Goal: Transaction & Acquisition: Purchase product/service

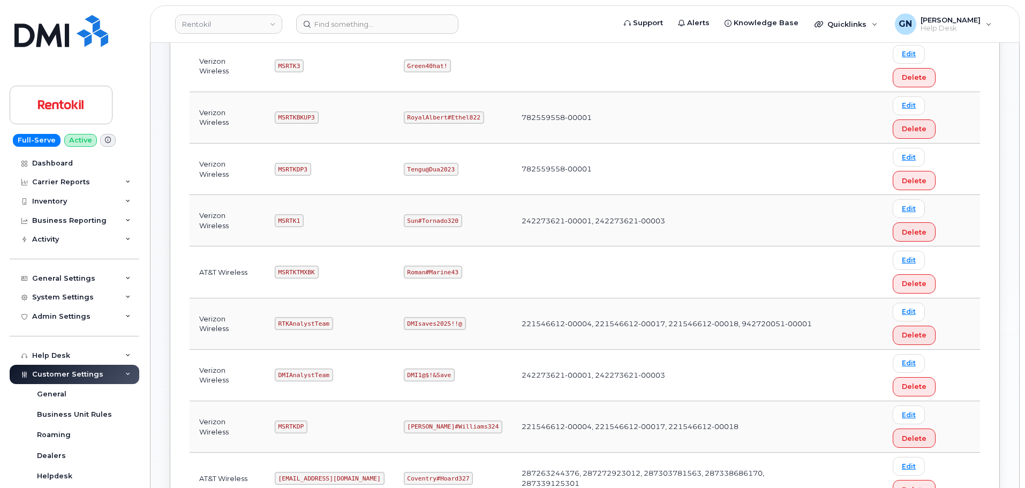
scroll to position [161, 0]
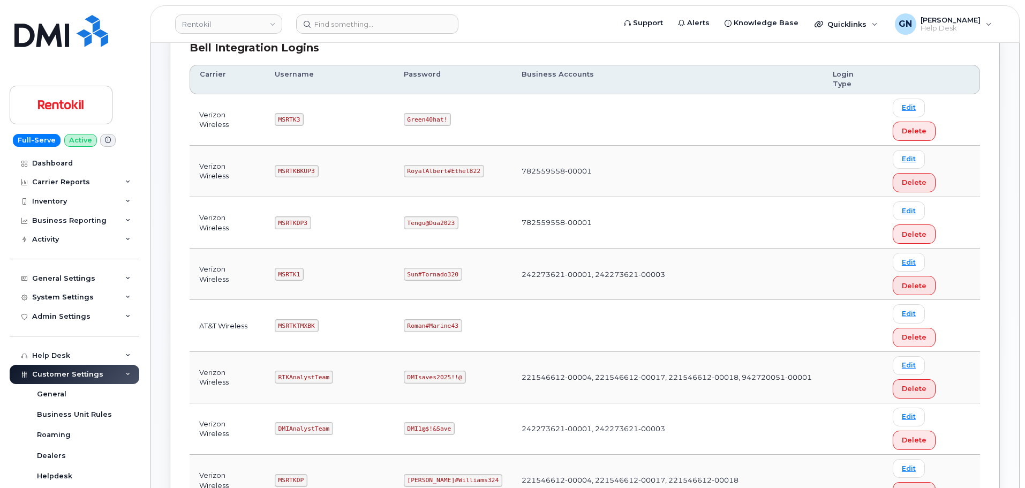
copy code "Ms-rentokil@dminc.com"
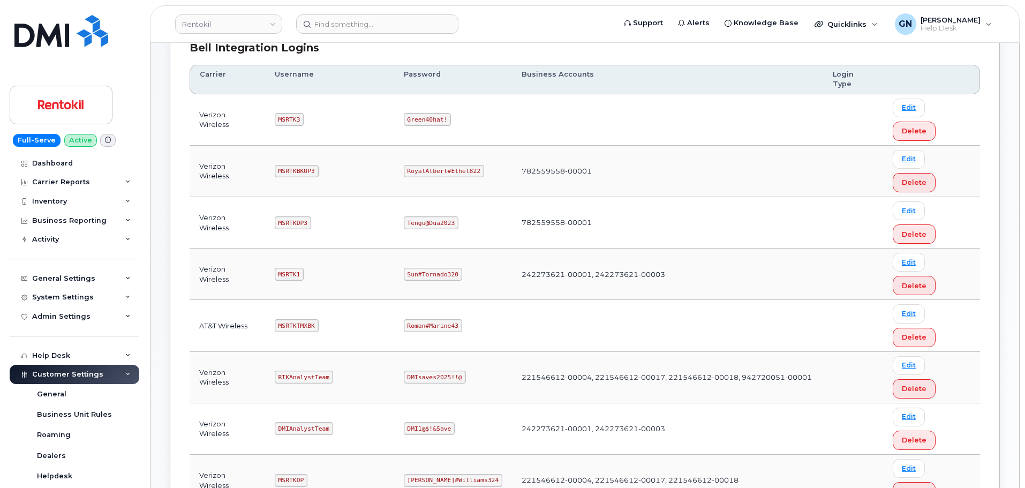
copy code "Coventry#Hoard327"
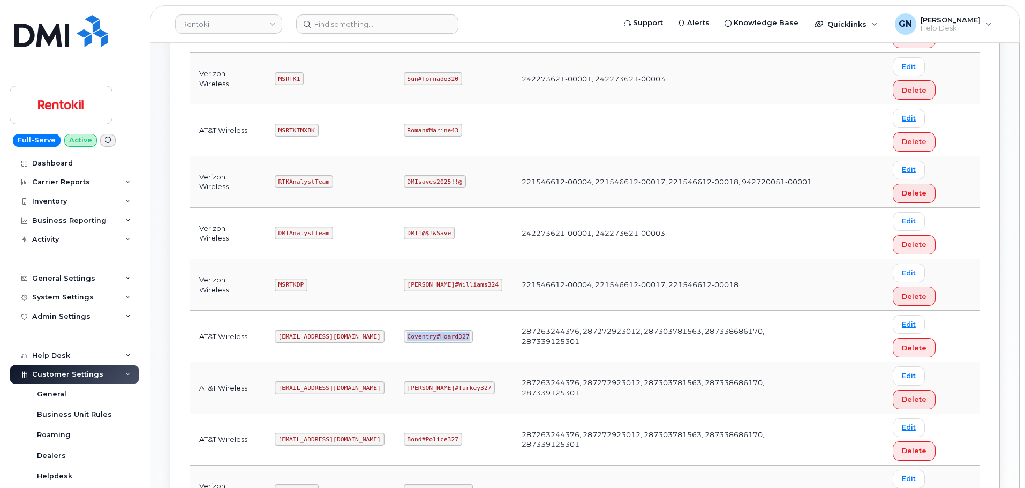
scroll to position [375, 0]
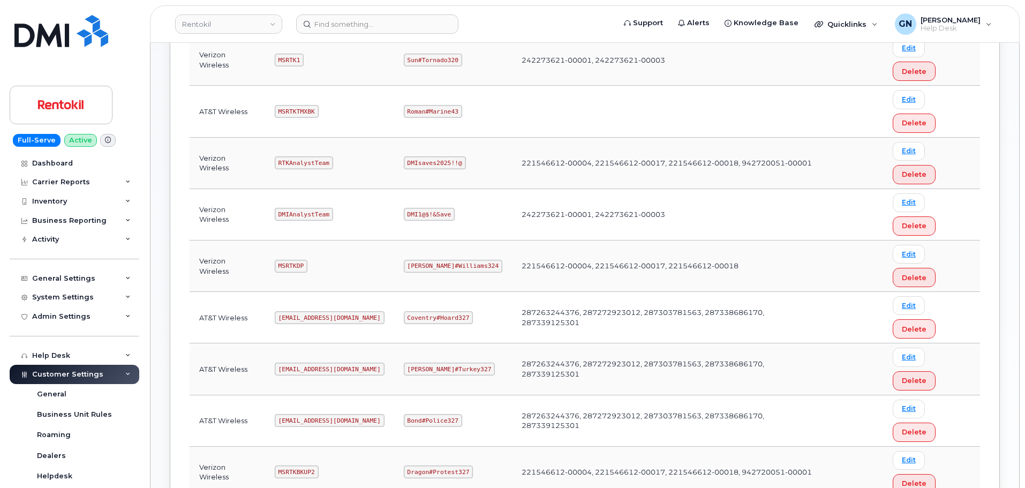
copy code "MSRTKTMX"
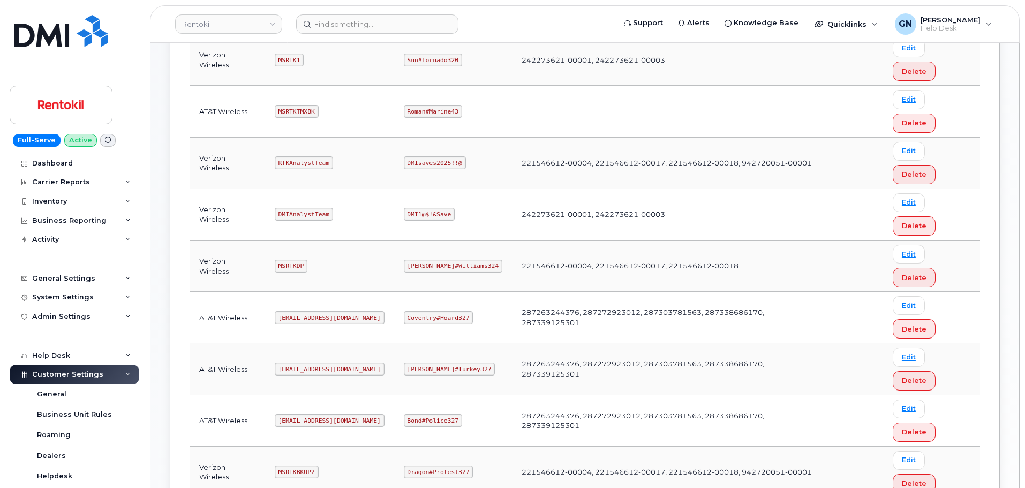
copy code "Butte#Tariffs43"
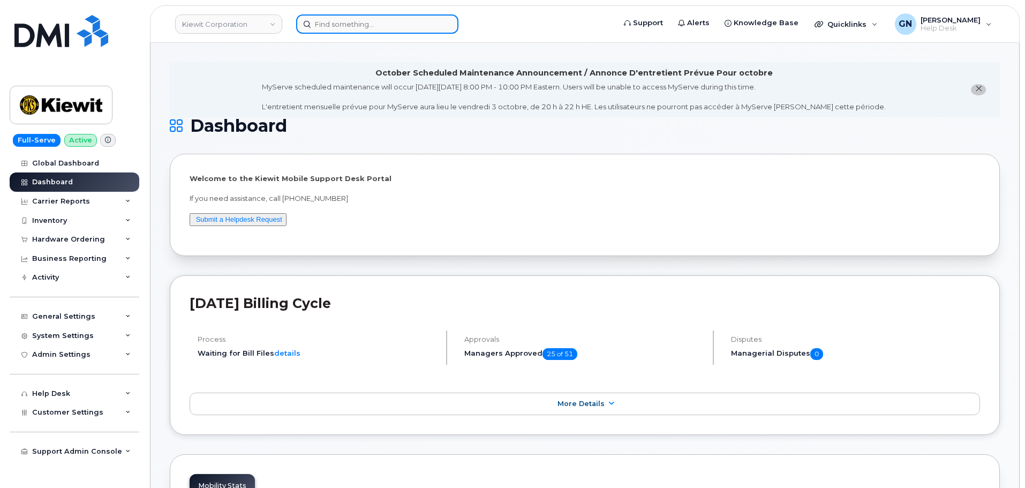
click at [376, 31] on input at bounding box center [377, 23] width 162 height 19
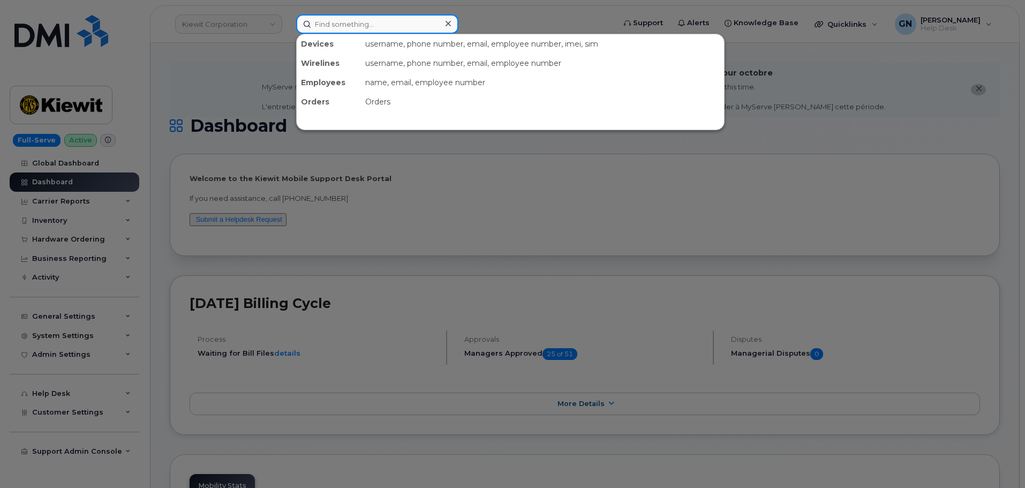
paste input "2819680729"
type input "2819680729"
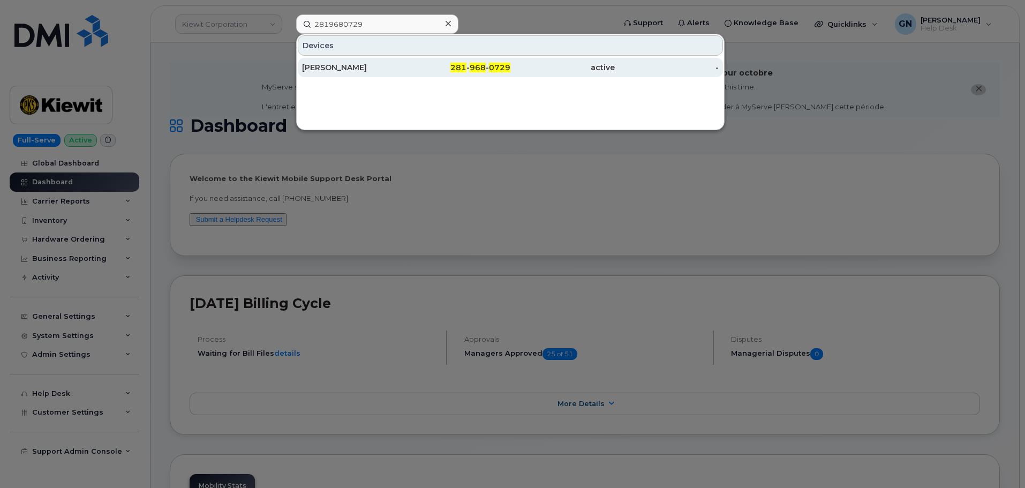
click at [412, 69] on div "281 - 968 - 0729" at bounding box center [459, 67] width 104 height 11
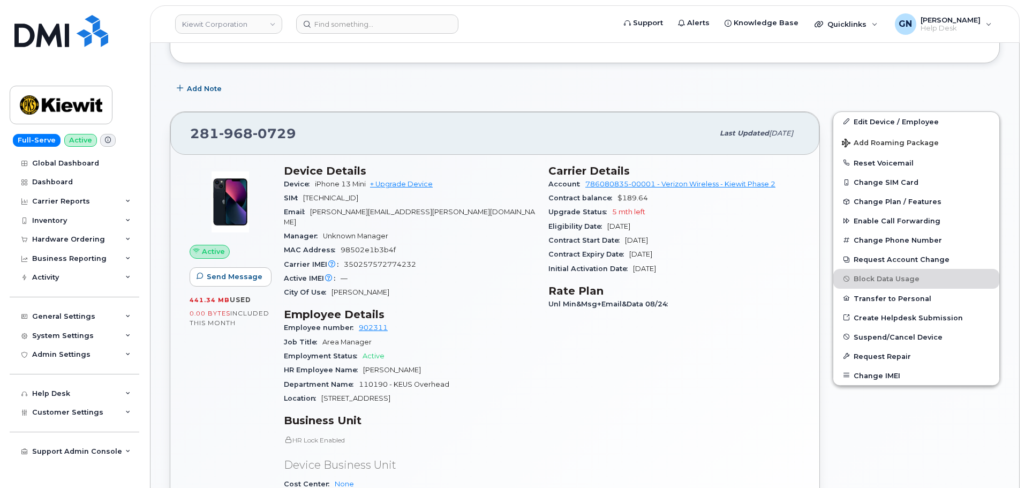
scroll to position [216, 0]
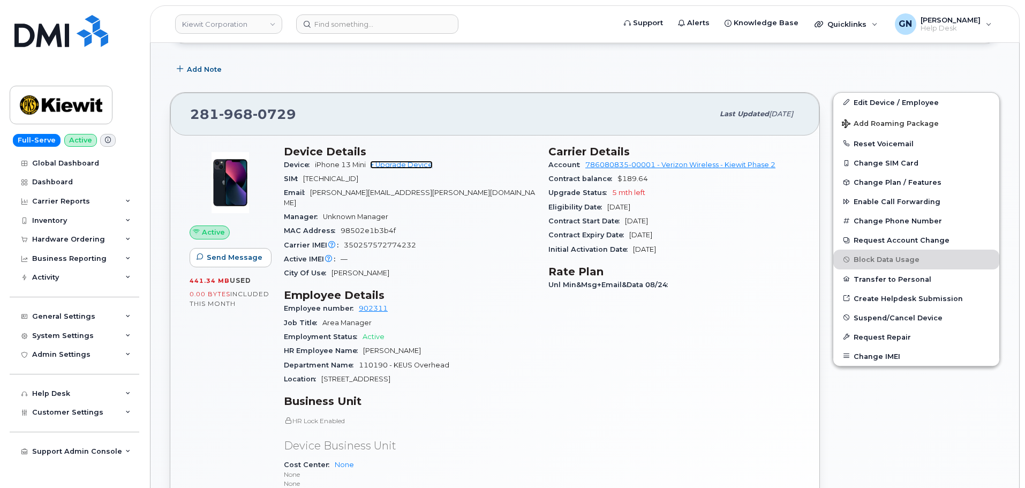
click at [425, 166] on link "+ Upgrade Device" at bounding box center [401, 165] width 63 height 8
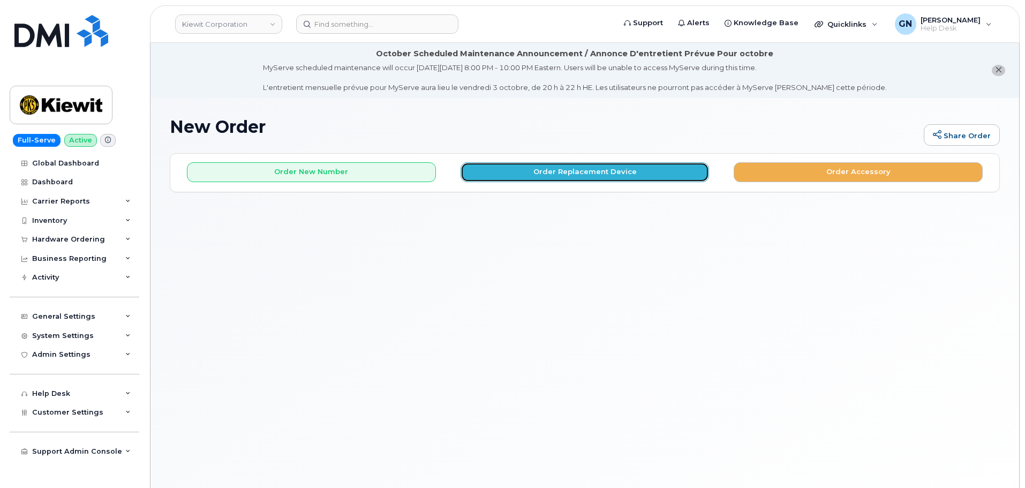
click at [528, 175] on button "Order Replacement Device" at bounding box center [585, 172] width 249 height 20
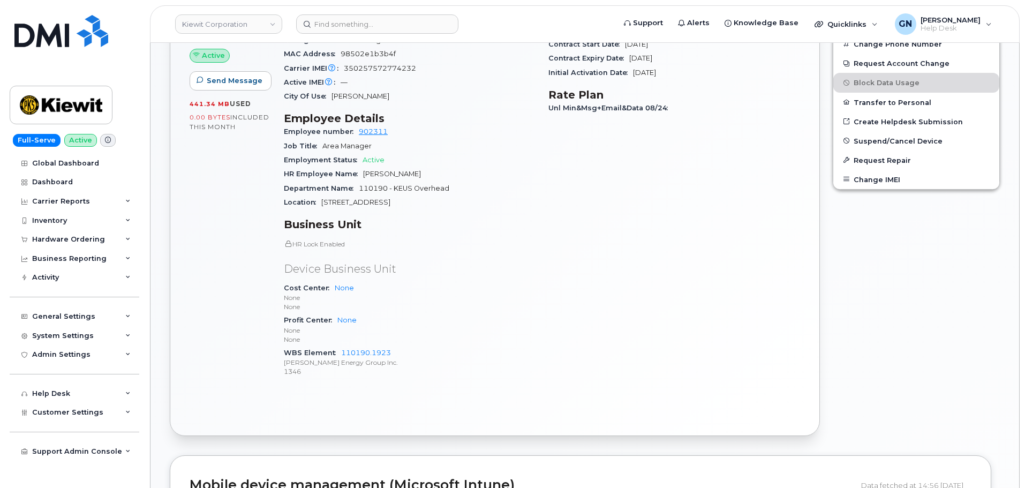
scroll to position [428, 0]
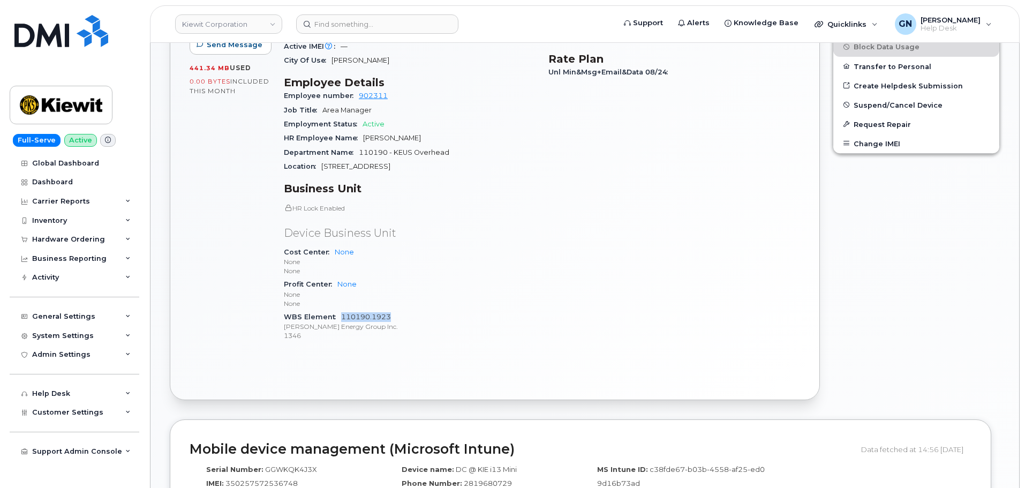
drag, startPoint x: 397, startPoint y: 305, endPoint x: 342, endPoint y: 306, distance: 55.2
click at [342, 310] on div "WBS Element 110190.1923 Kiewit Energy Group Inc. 1346" at bounding box center [410, 326] width 252 height 33
copy link "110190.1923"
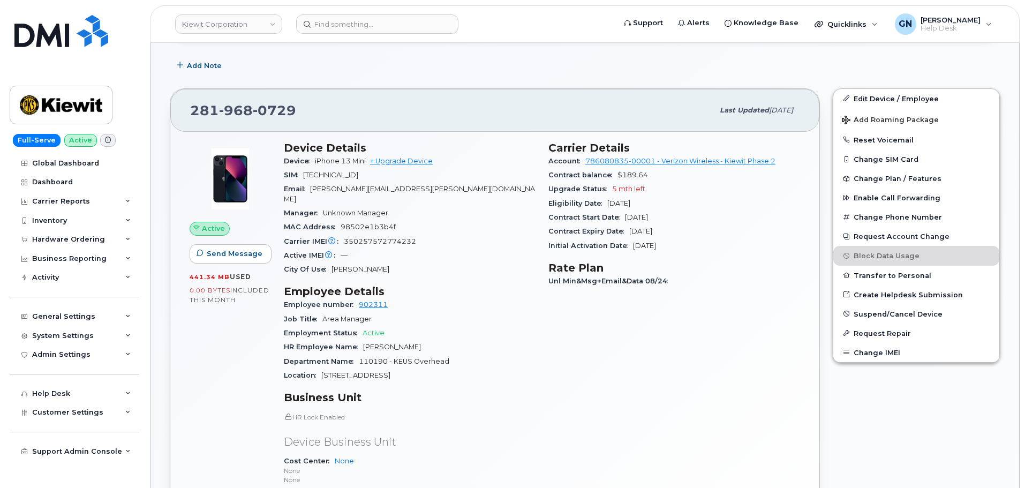
scroll to position [214, 0]
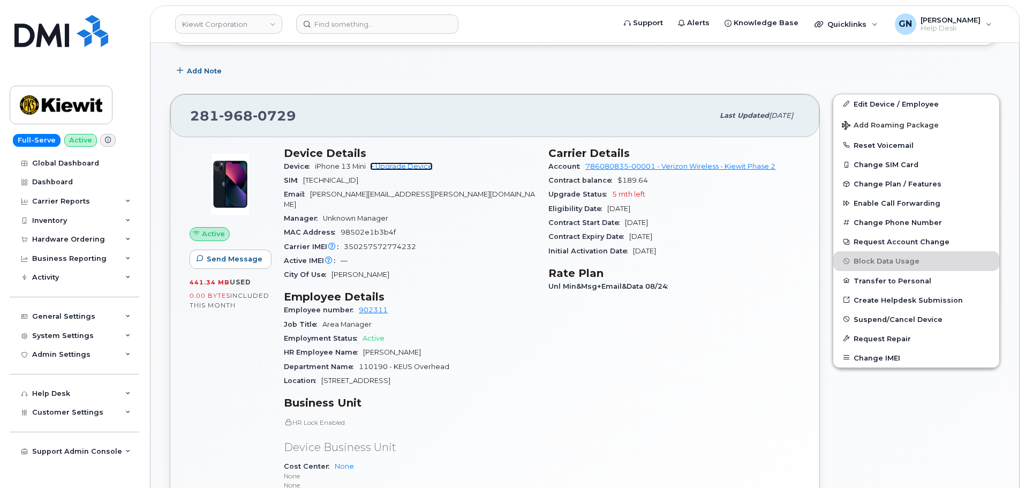
click at [419, 169] on link "+ Upgrade Device" at bounding box center [401, 166] width 63 height 8
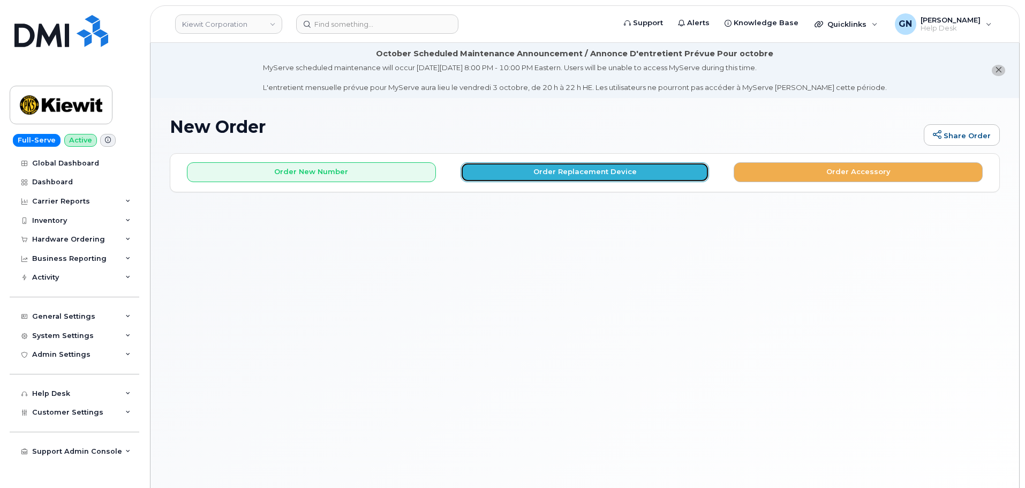
click at [555, 172] on button "Order Replacement Device" at bounding box center [585, 172] width 249 height 20
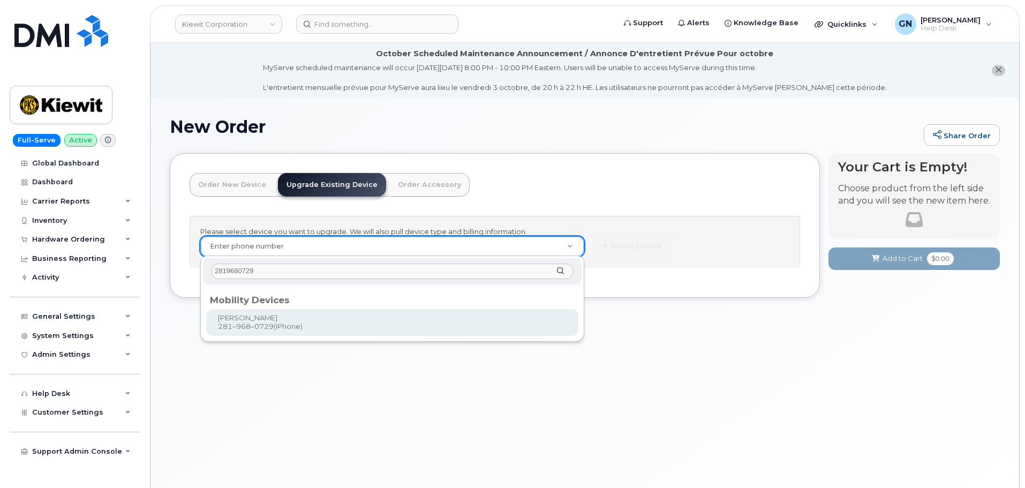
type input "2819680729"
type input "1165955"
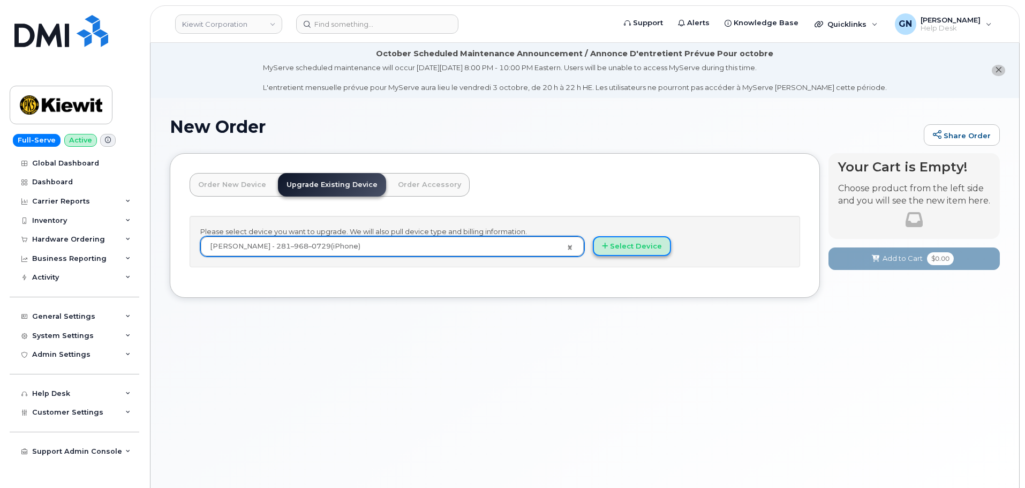
click at [625, 245] on button "Select Device" at bounding box center [632, 246] width 78 height 20
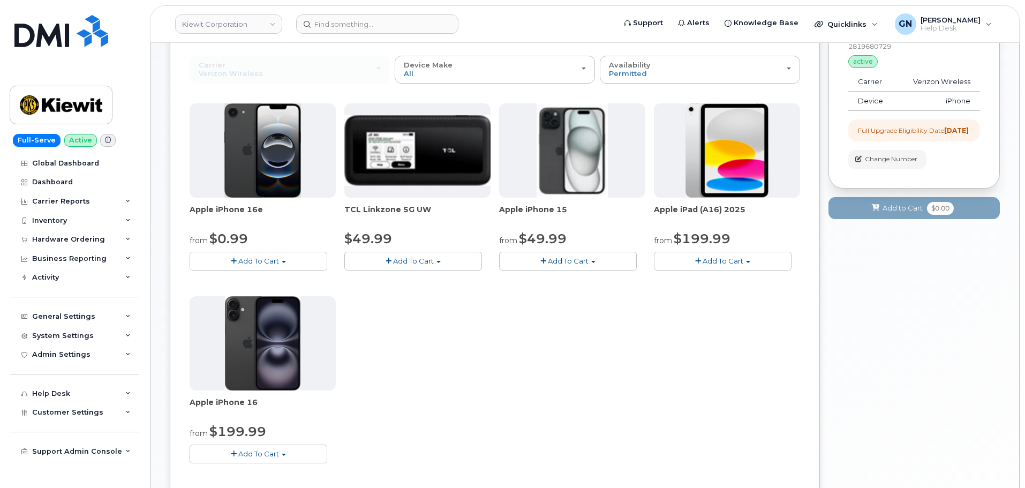
scroll to position [161, 0]
click at [291, 259] on button "Add To Cart" at bounding box center [259, 260] width 138 height 19
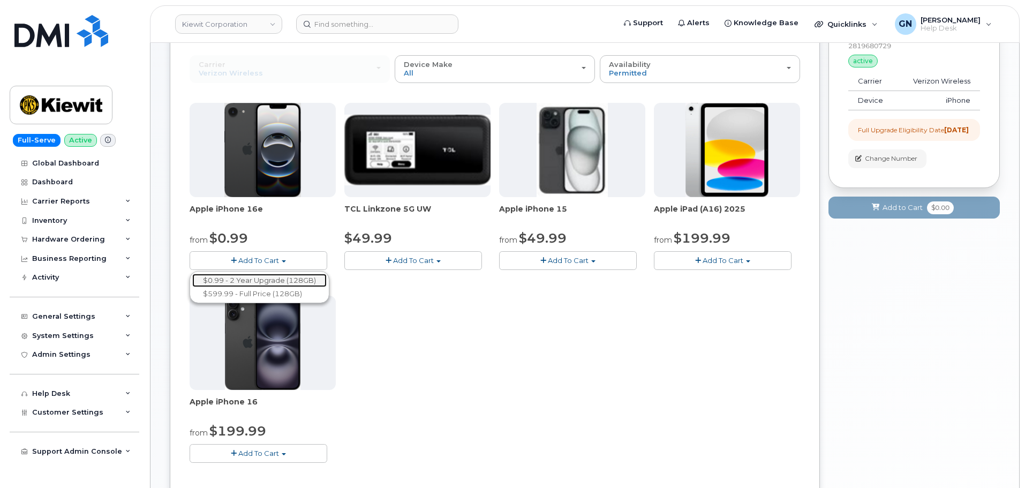
click at [295, 276] on link "$0.99 - 2 Year Upgrade (128GB)" at bounding box center [259, 280] width 134 height 13
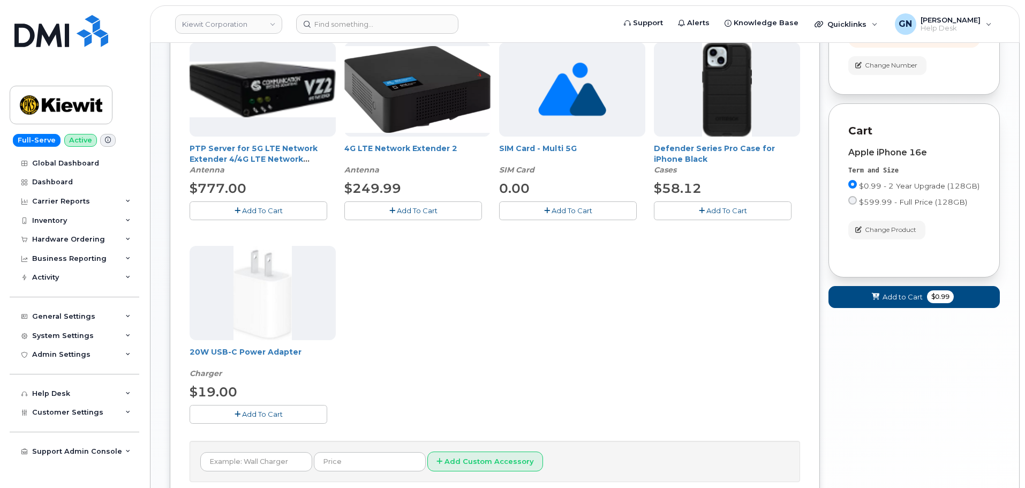
scroll to position [268, 0]
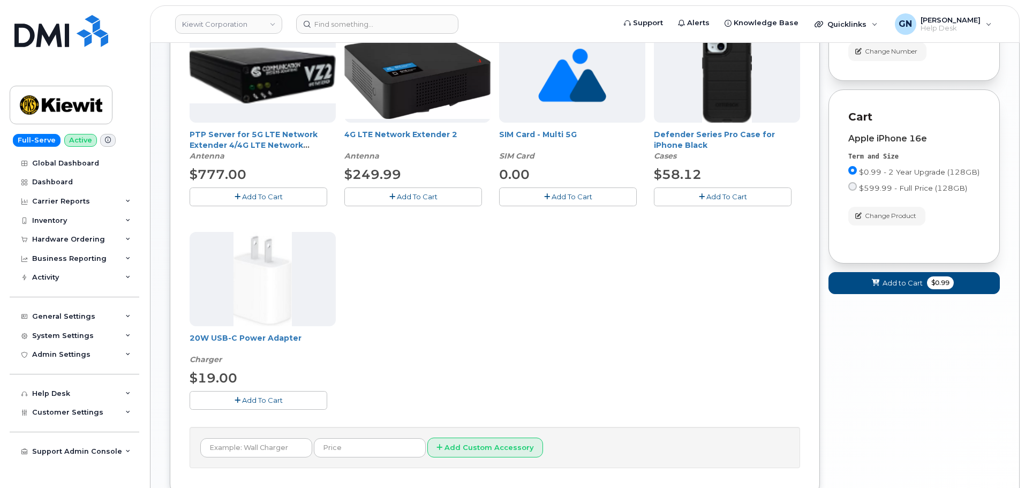
click at [701, 198] on icon "button" at bounding box center [702, 196] width 6 height 7
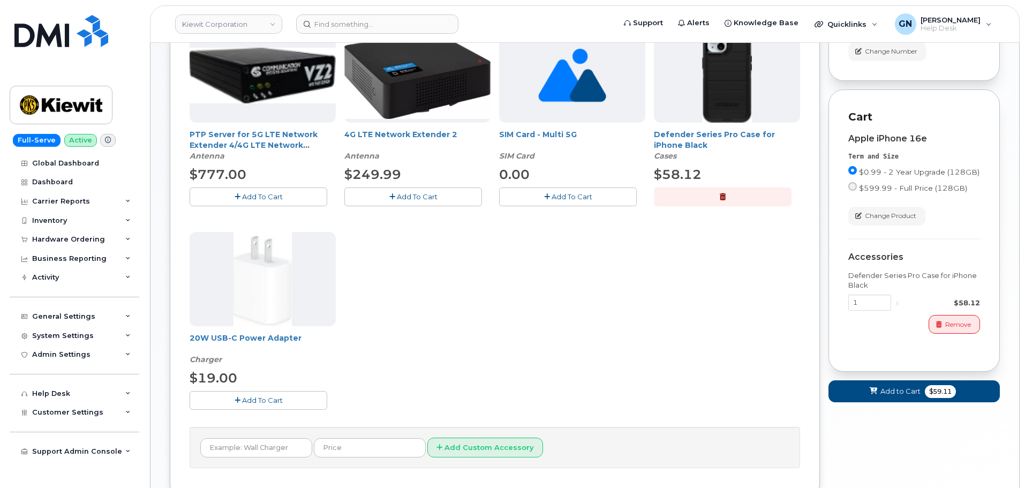
click at [226, 395] on button "Add To Cart" at bounding box center [259, 400] width 138 height 19
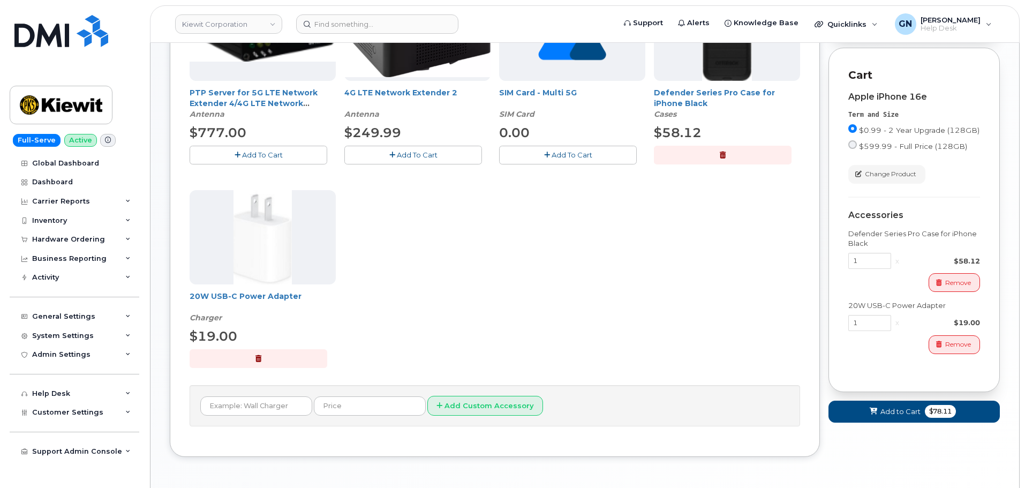
scroll to position [348, 0]
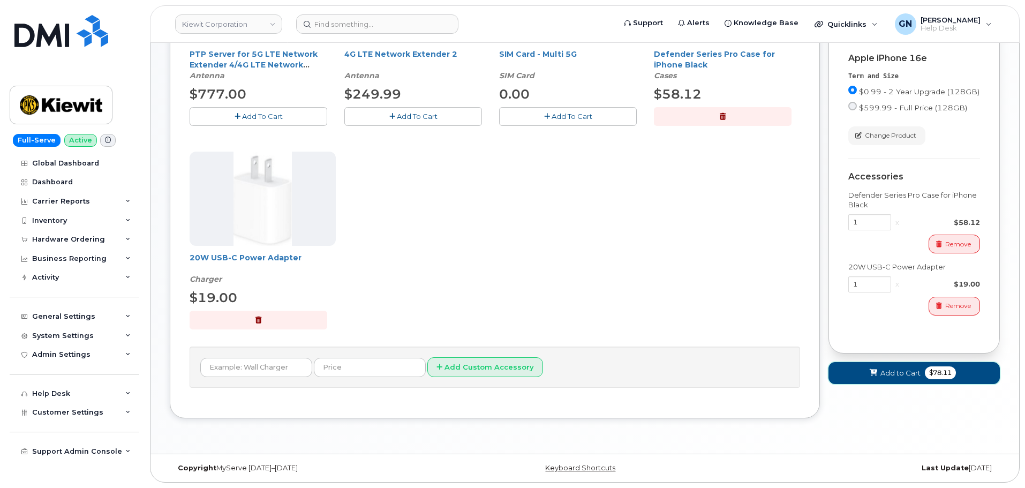
click at [899, 378] on span "Add to Cart" at bounding box center [901, 373] width 40 height 10
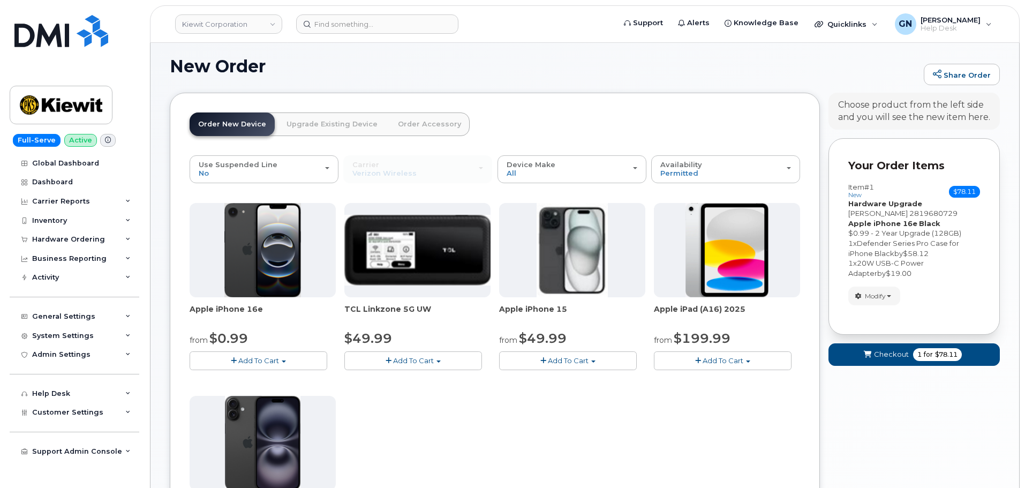
scroll to position [355, 0]
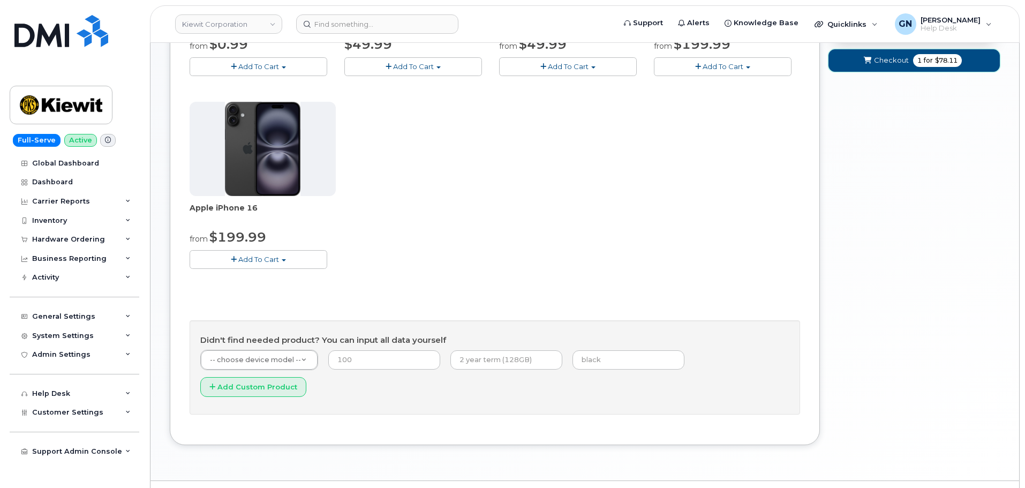
click at [915, 64] on span "1 for $78.11" at bounding box center [937, 60] width 49 height 13
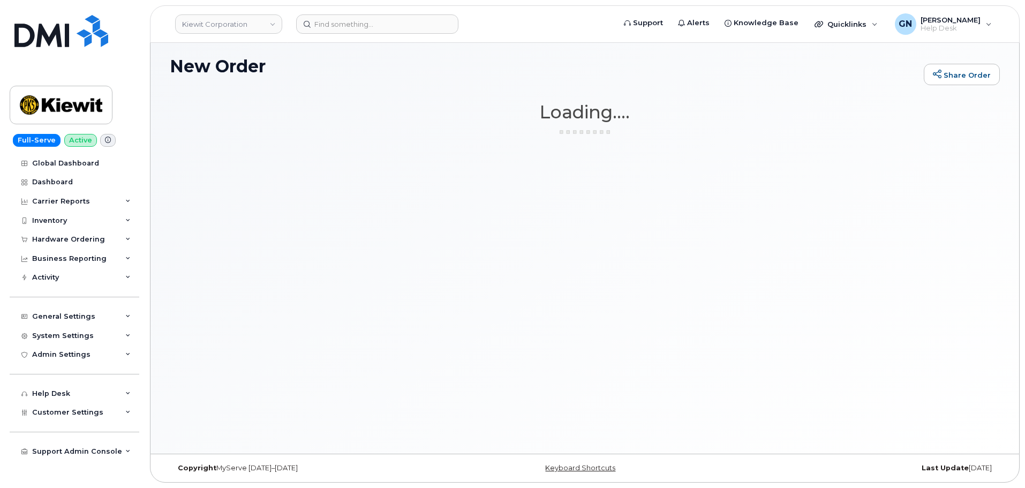
scroll to position [61, 0]
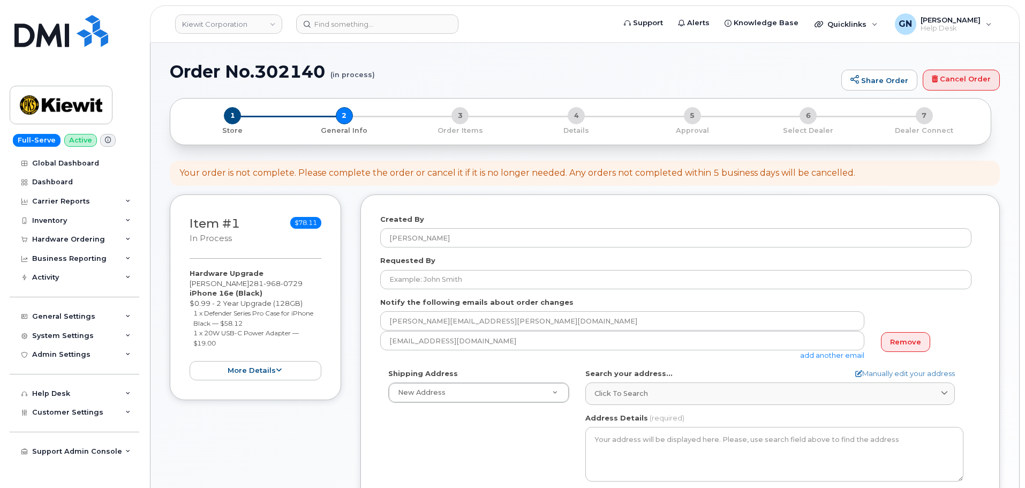
select select
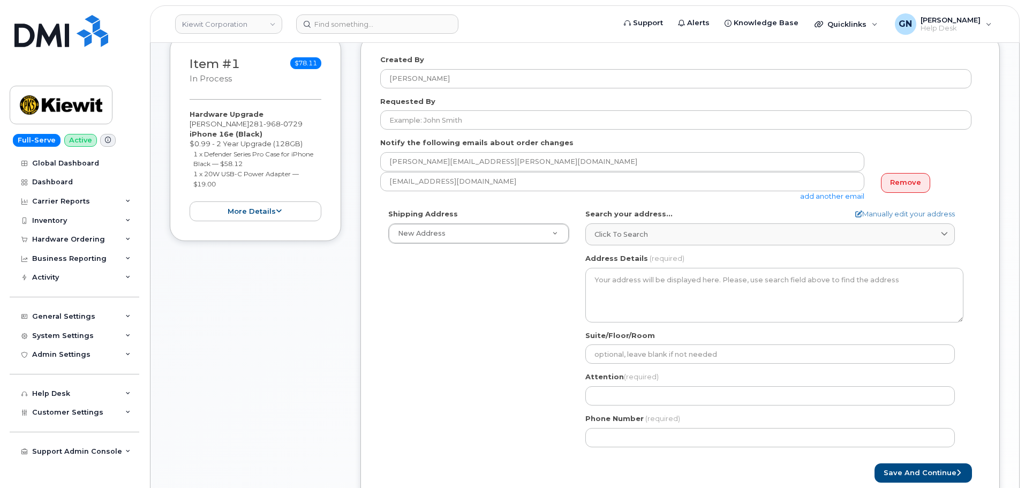
scroll to position [269, 0]
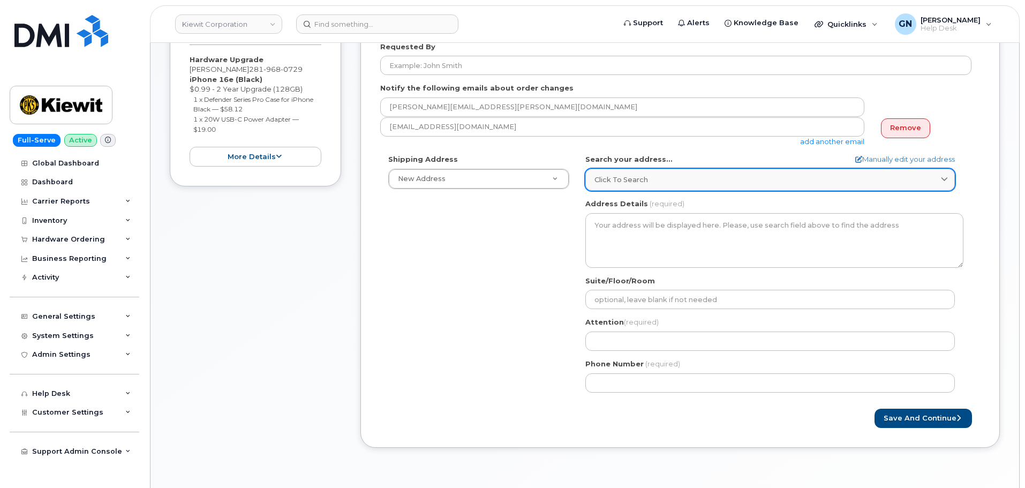
click at [637, 185] on link "Click to search" at bounding box center [770, 180] width 370 height 22
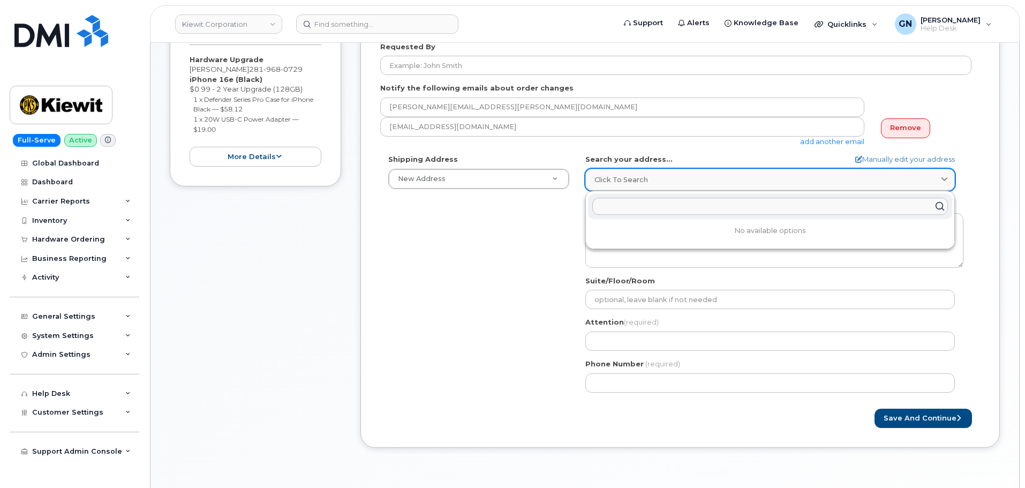
paste input "585 N Dairy Ashford rd Huston tx 77079"
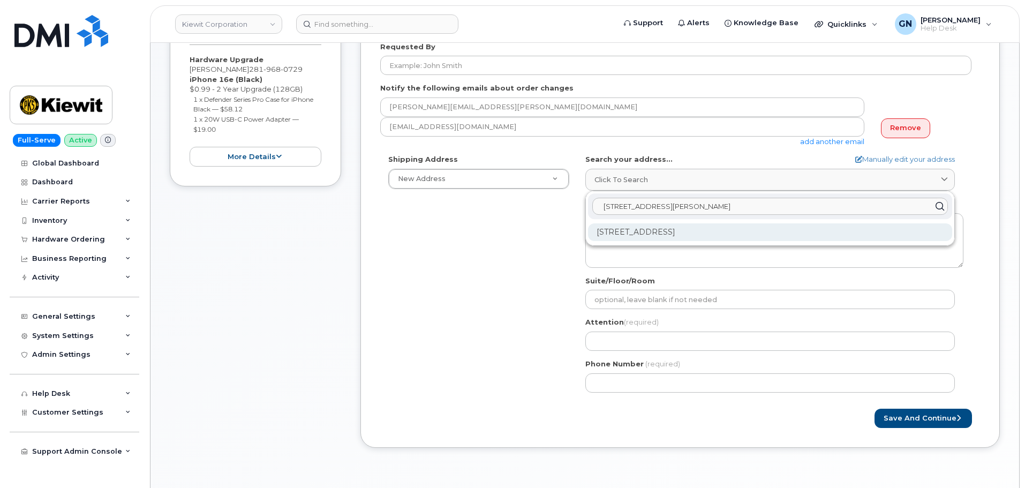
type input "585 N Dairy Ashford rd Huston tx 77079"
click at [690, 231] on div "585 N Dairy Ashford Rd Houston TX 77079-1103" at bounding box center [770, 232] width 364 height 18
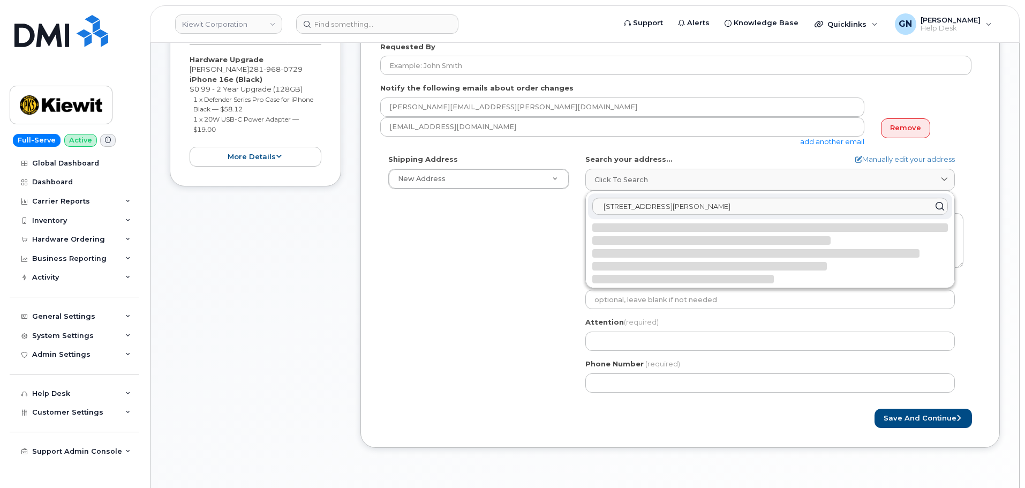
select select
type textarea "585 N Dairy Ashford Rd HOUSTON TX 77079-1103 UNITED STATES"
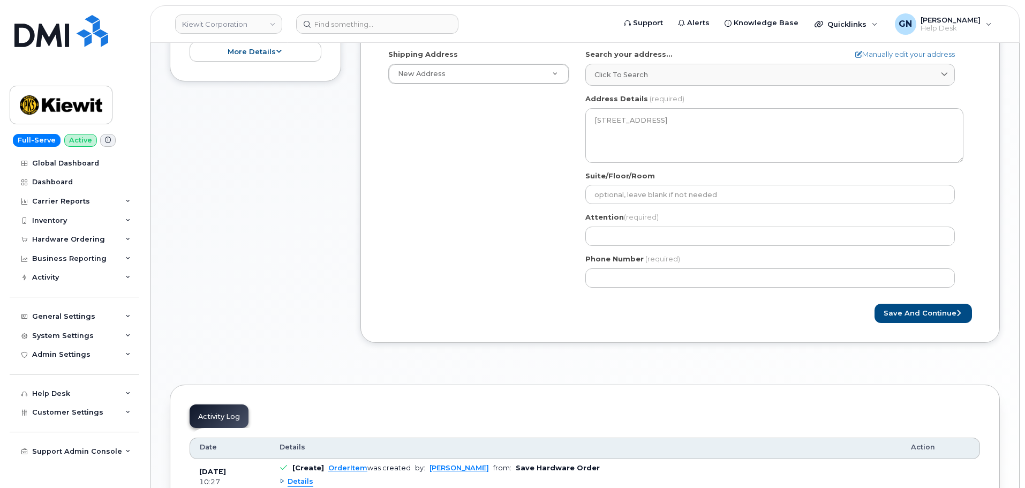
scroll to position [376, 0]
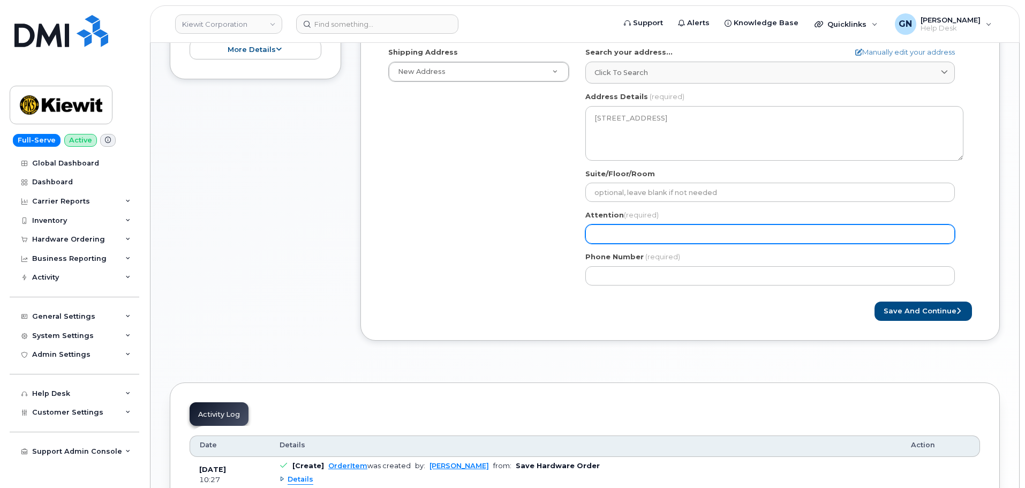
click at [624, 233] on input "Attention (required)" at bounding box center [770, 233] width 370 height 19
paste input "[PERSON_NAME]"
select select
type input "Diego Cabrales"
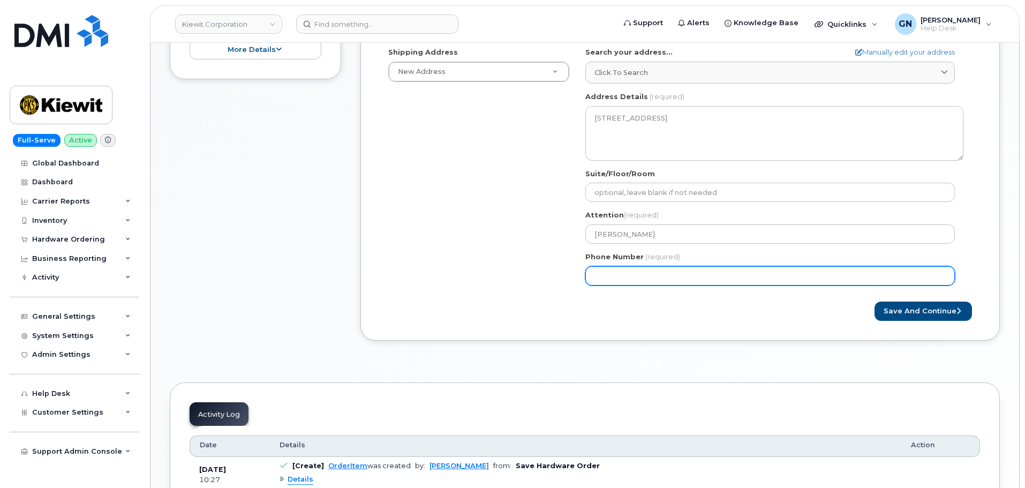
click at [616, 282] on input "Phone Number" at bounding box center [770, 275] width 370 height 19
paste input "2819680729"
select select
type input "2819680729"
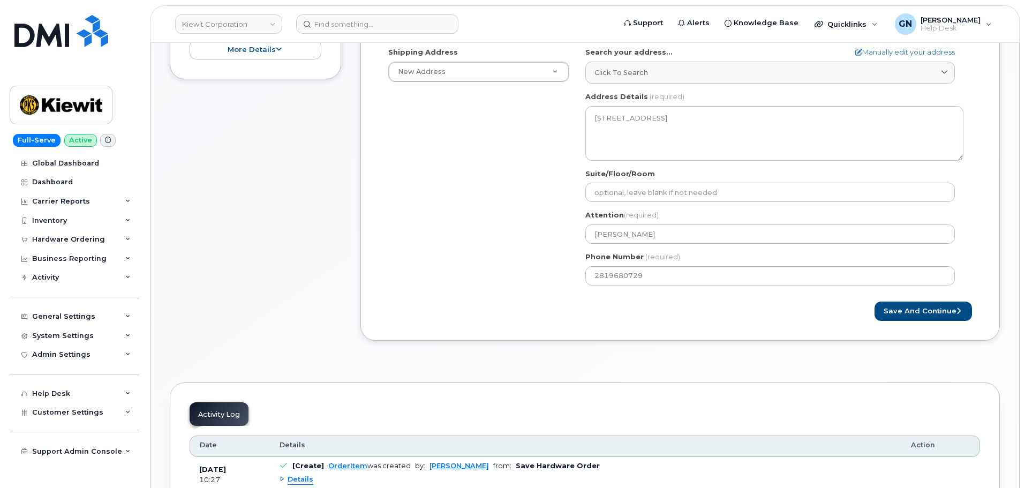
click at [838, 322] on div "Created By Geoffrey Newport Requested By Notify the following emails about orde…" at bounding box center [680, 107] width 640 height 468
click at [908, 315] on button "Save and Continue" at bounding box center [923, 312] width 97 height 20
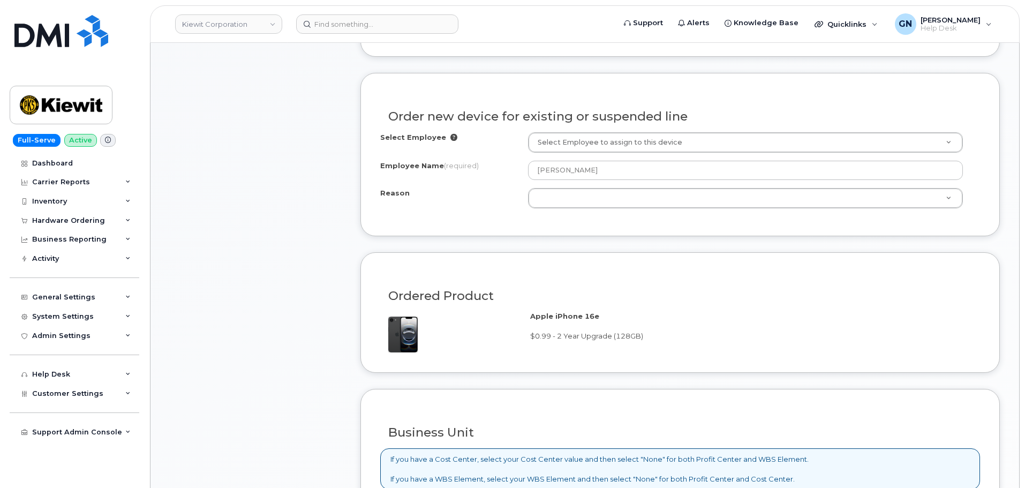
scroll to position [537, 0]
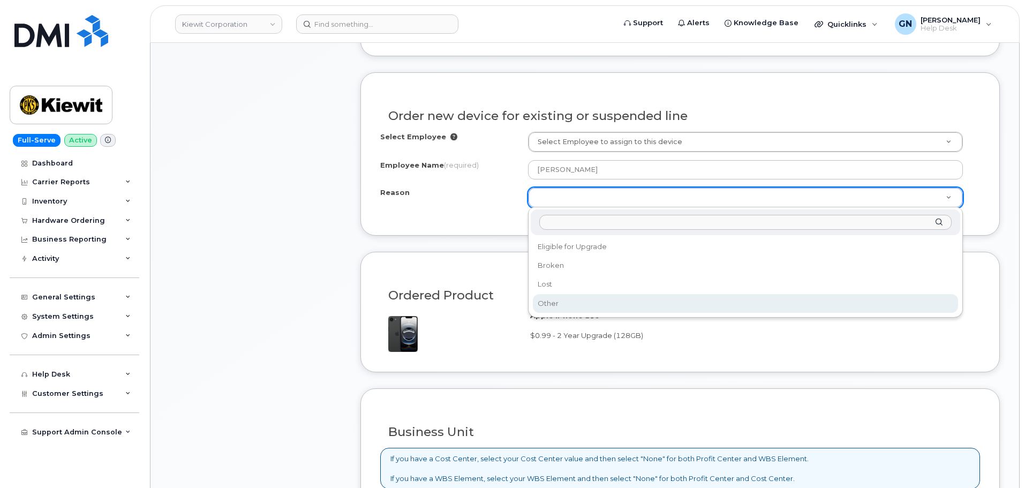
select select "other"
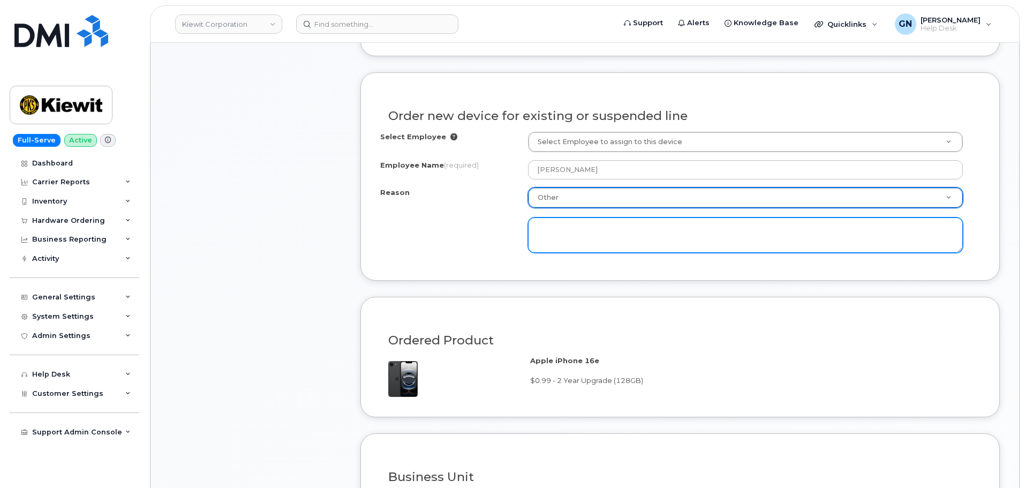
click at [612, 232] on textarea at bounding box center [745, 234] width 435 height 35
click at [590, 231] on textarea "Should be elgable for upgrade 4 year old phone" at bounding box center [745, 234] width 435 height 35
type textarea "Should be elgable for upgrade 4 year old phone"
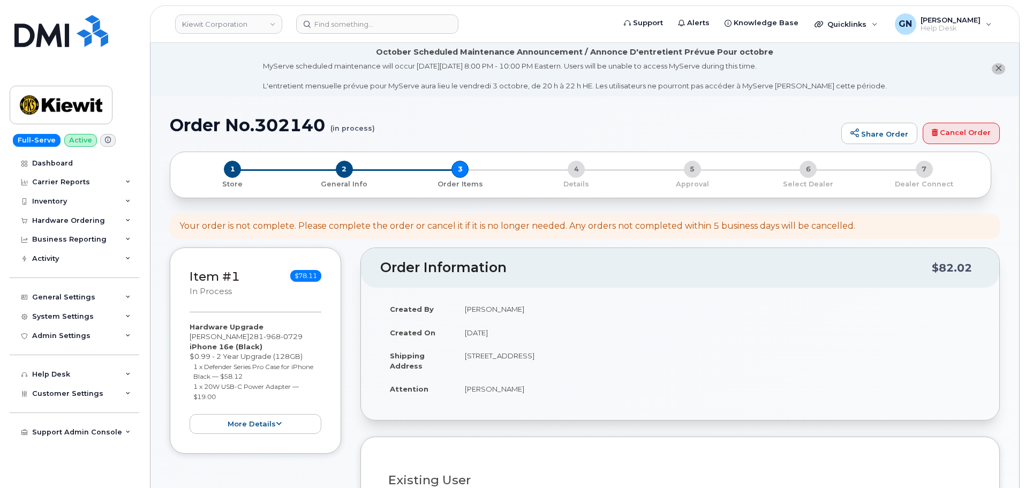
scroll to position [0, 0]
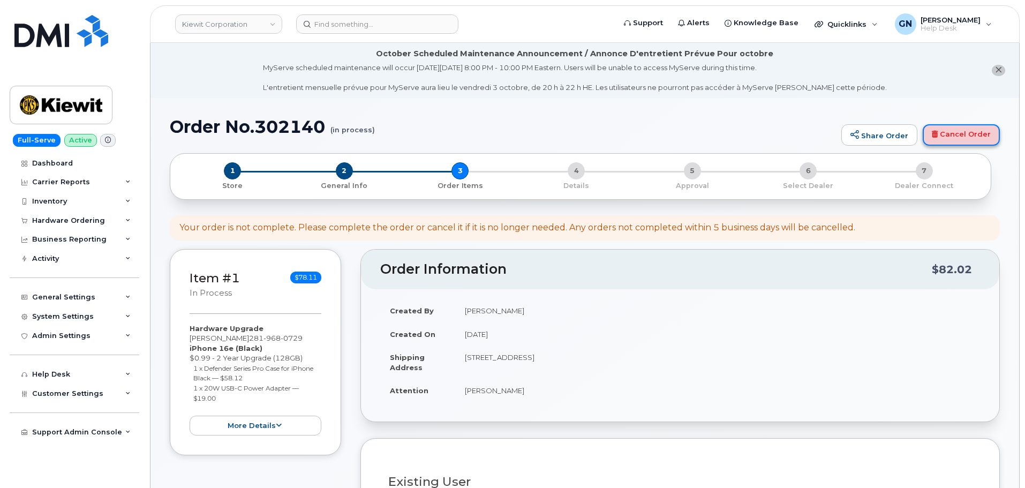
click at [958, 140] on link "Cancel Order" at bounding box center [961, 134] width 77 height 21
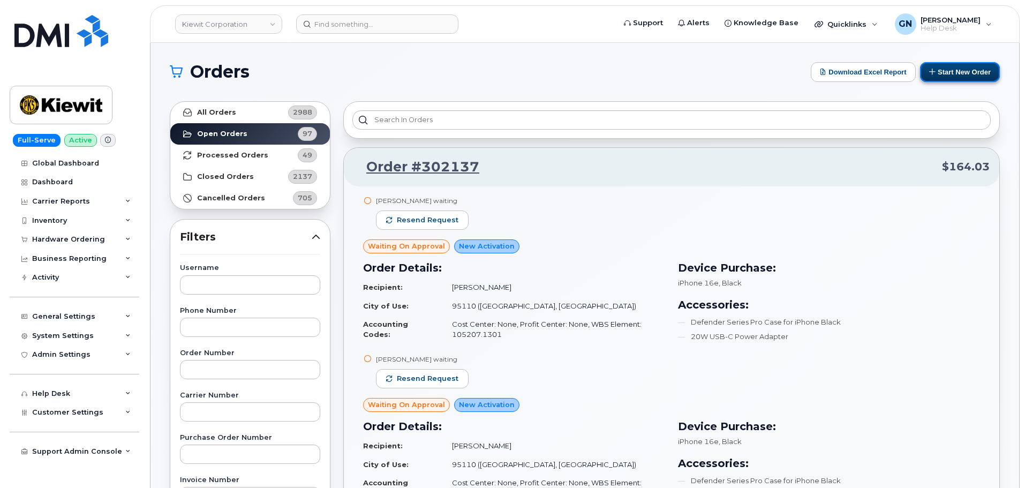
drag, startPoint x: 967, startPoint y: 74, endPoint x: 963, endPoint y: 78, distance: 5.7
click at [967, 74] on button "Start New Order" at bounding box center [960, 72] width 80 height 20
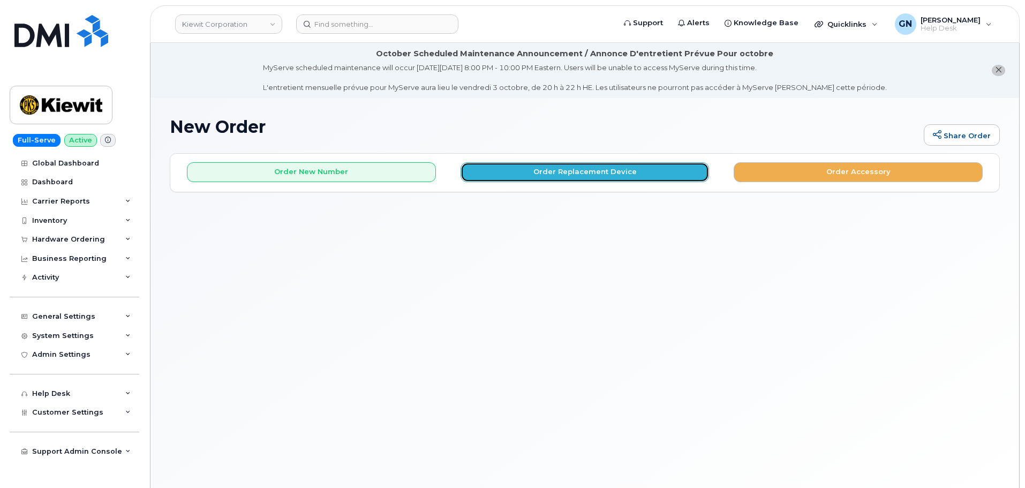
click at [518, 169] on button "Order Replacement Device" at bounding box center [585, 172] width 249 height 20
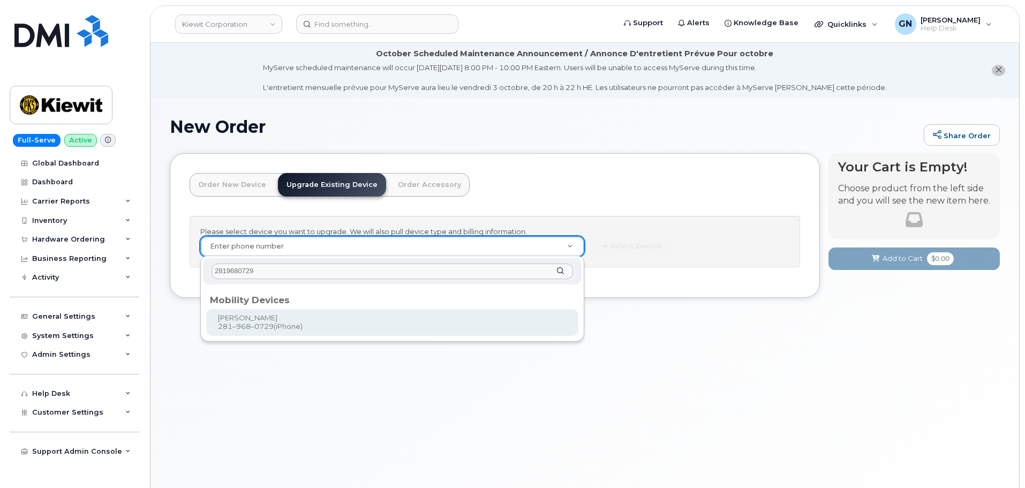
type input "2819680729"
type input "1165955"
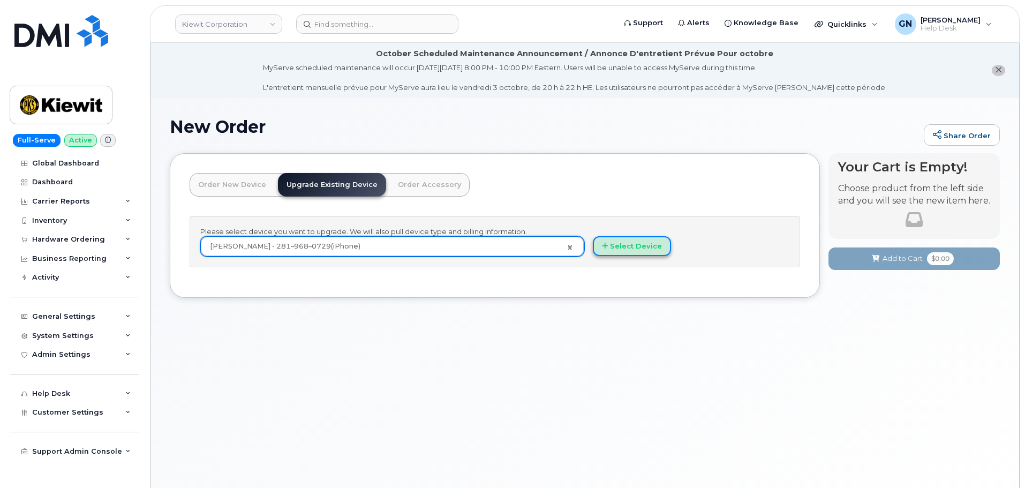
click at [615, 250] on button "Select Device" at bounding box center [632, 246] width 78 height 20
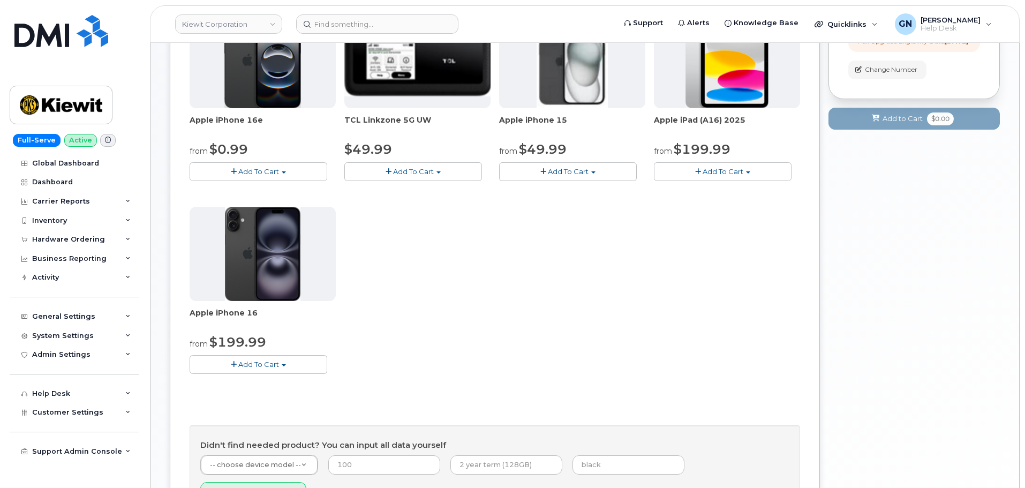
scroll to position [268, 0]
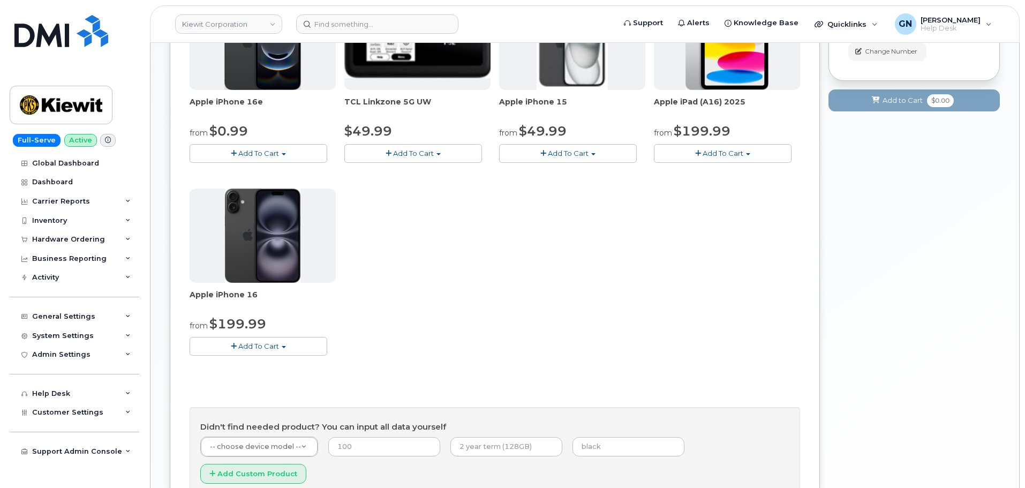
click at [248, 347] on span "Add To Cart" at bounding box center [258, 346] width 41 height 9
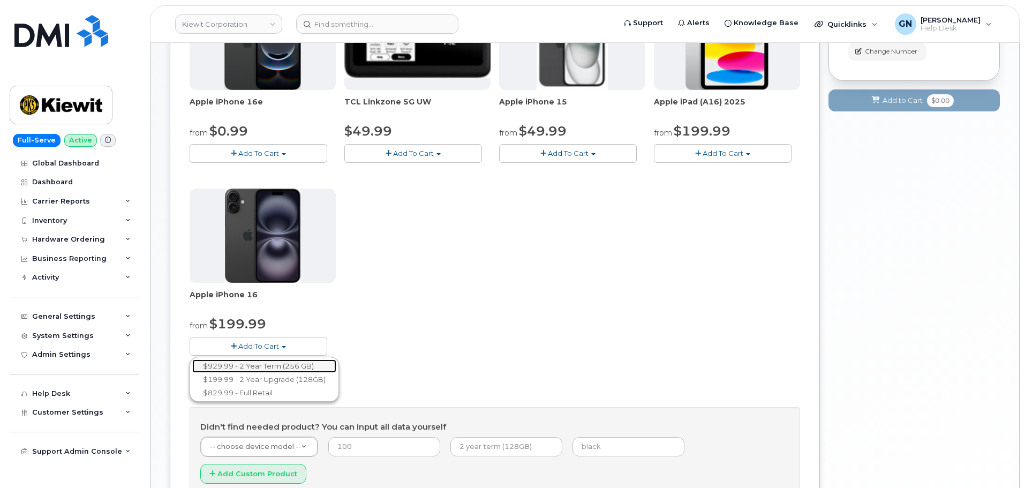
click at [281, 367] on link "$929.99 - 2 Year Term (256 GB)" at bounding box center [264, 365] width 144 height 13
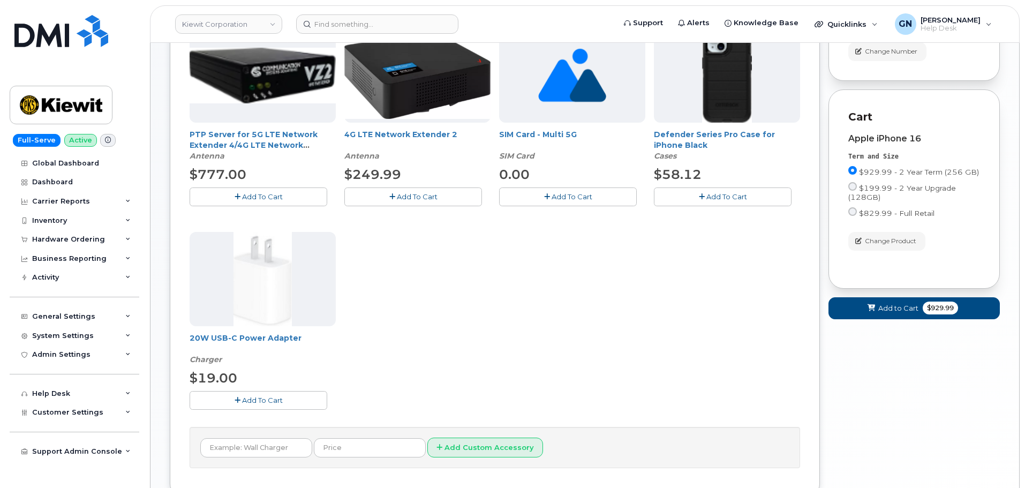
click at [264, 396] on span "Add To Cart" at bounding box center [262, 400] width 41 height 9
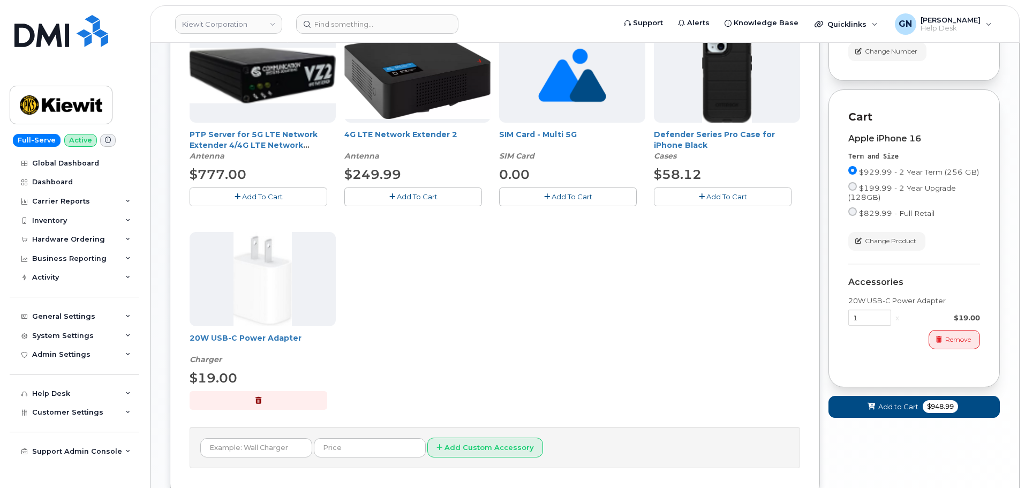
click at [689, 198] on button "Add To Cart" at bounding box center [723, 196] width 138 height 19
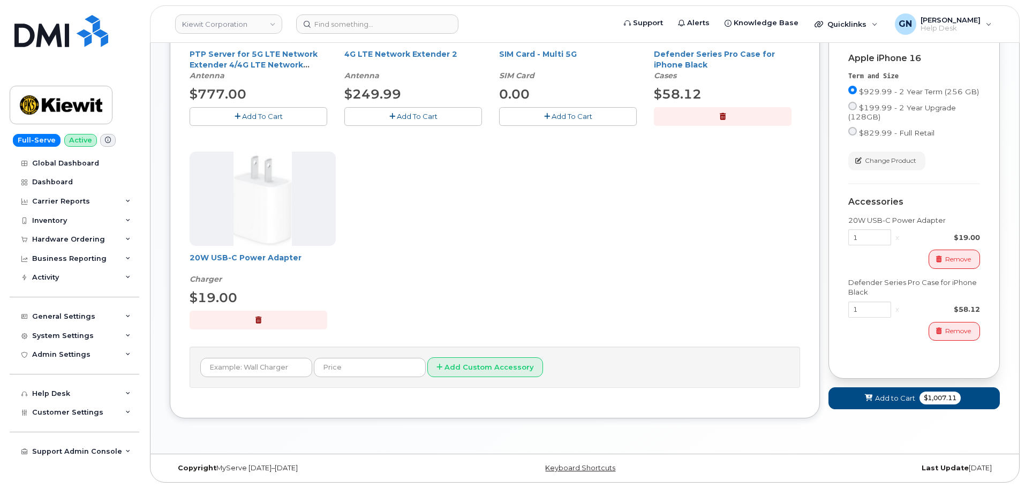
scroll to position [351, 0]
click at [894, 401] on span "Add to Cart" at bounding box center [895, 398] width 40 height 10
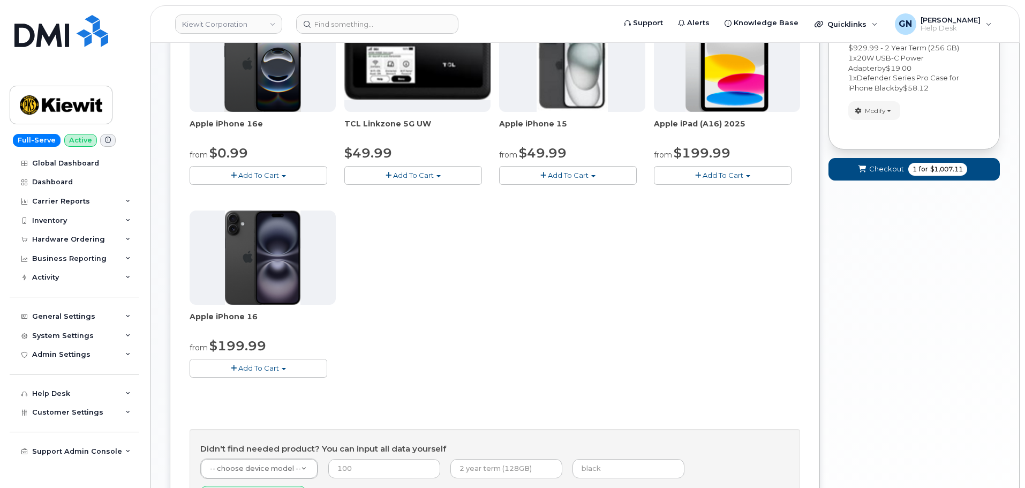
scroll to position [194, 0]
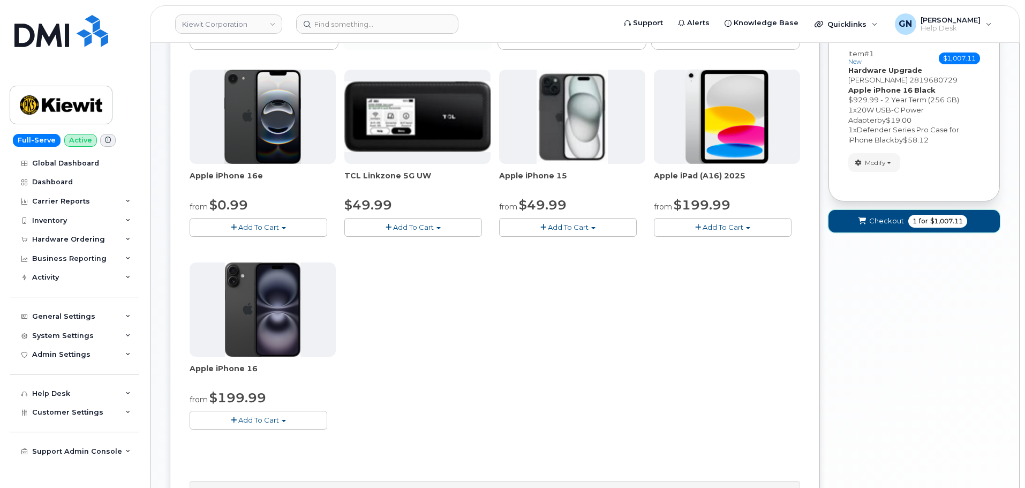
click at [884, 224] on span "Checkout" at bounding box center [886, 221] width 35 height 10
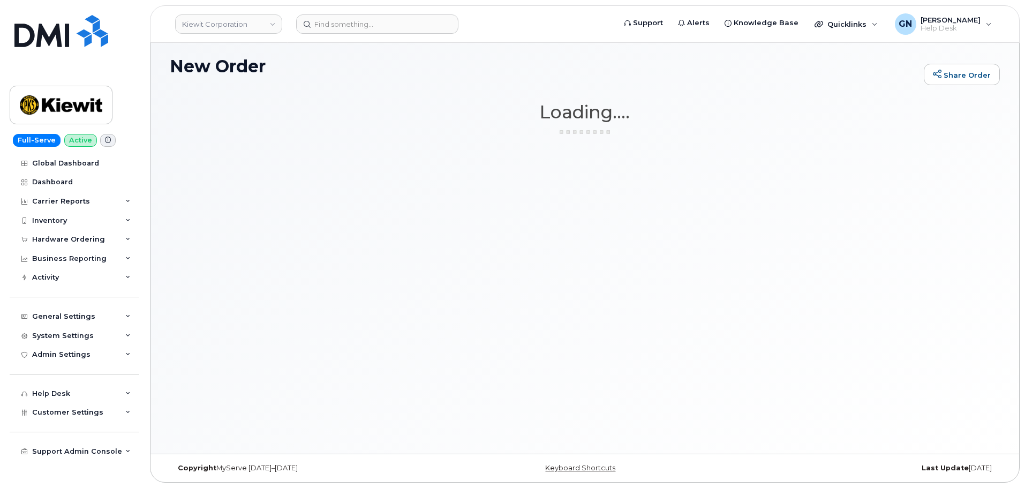
scroll to position [61, 0]
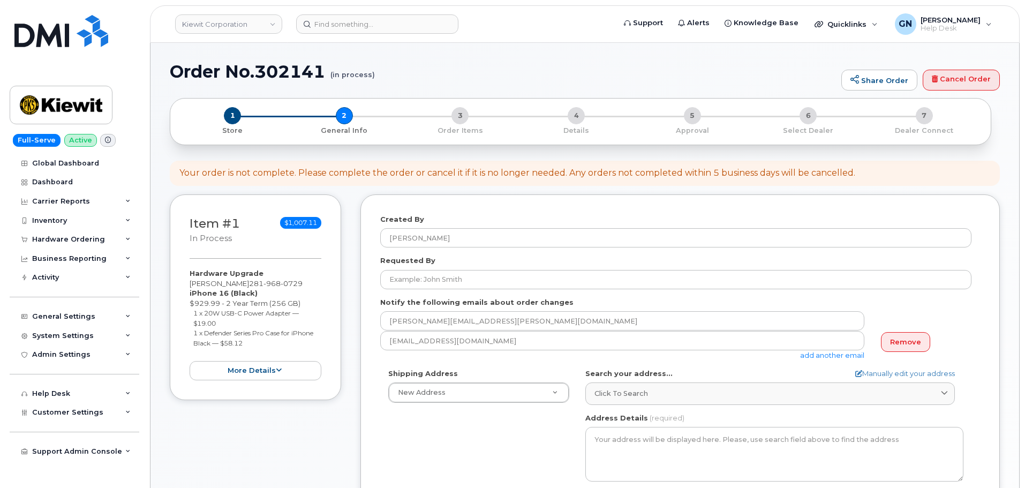
select select
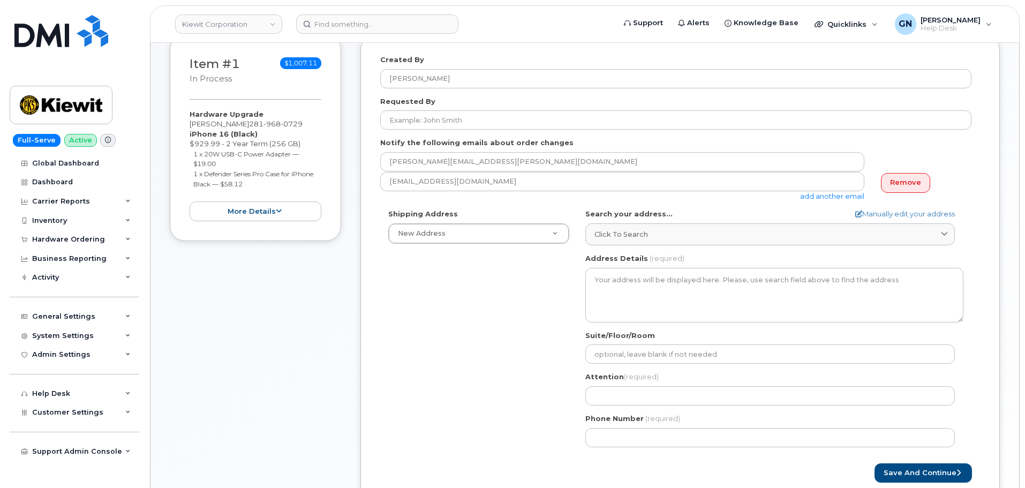
scroll to position [269, 0]
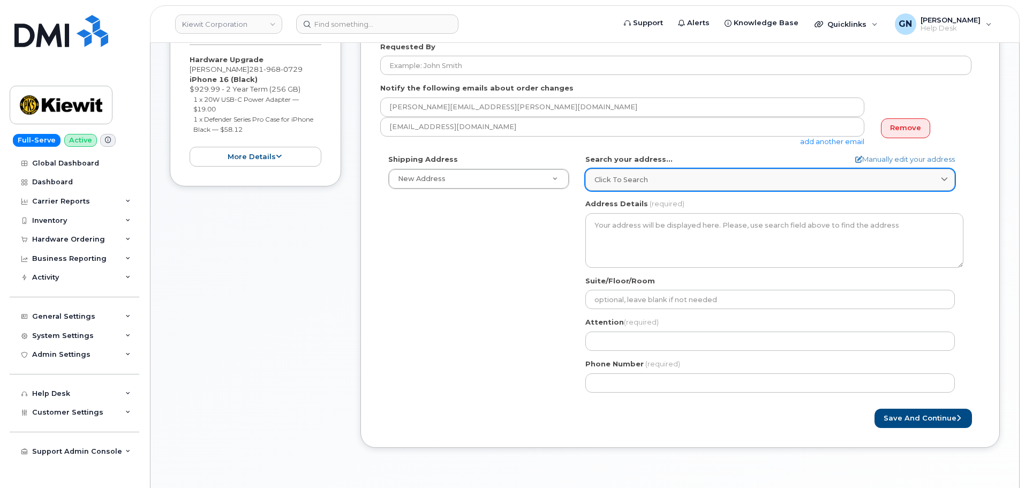
click at [683, 184] on div "Click to search" at bounding box center [770, 180] width 351 height 10
paste input "585 N Dairy Ashford rd Huston tx 77079"
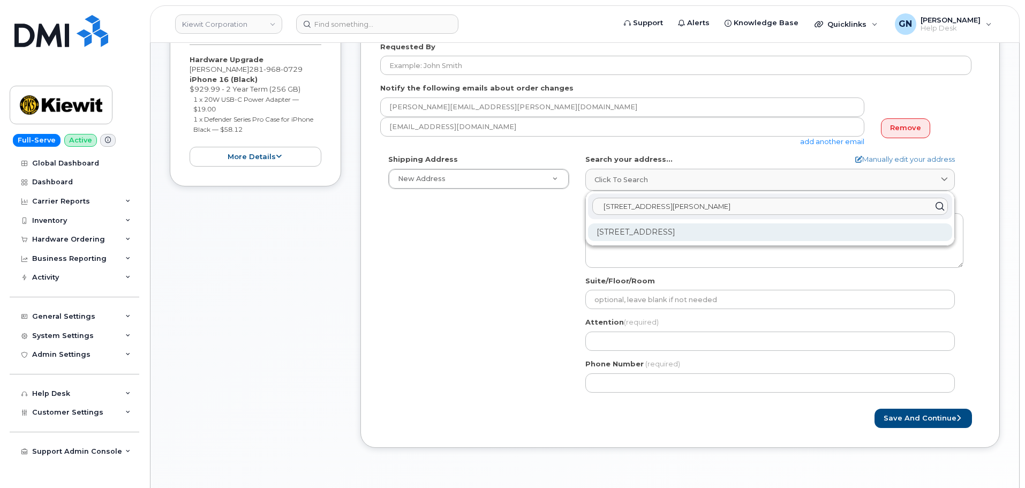
type input "585 N Dairy Ashford rd Huston tx 77079"
click at [696, 236] on div "585 N Dairy Ashford Rd Houston TX 77079-1103" at bounding box center [770, 232] width 364 height 18
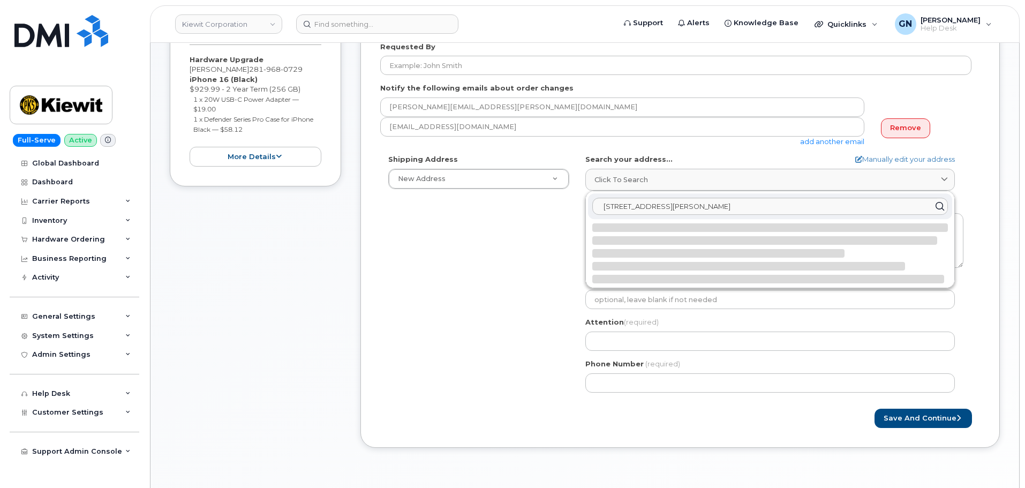
select select
type textarea "585 N Dairy Ashford Rd HOUSTON TX 77079-1103 UNITED STATES"
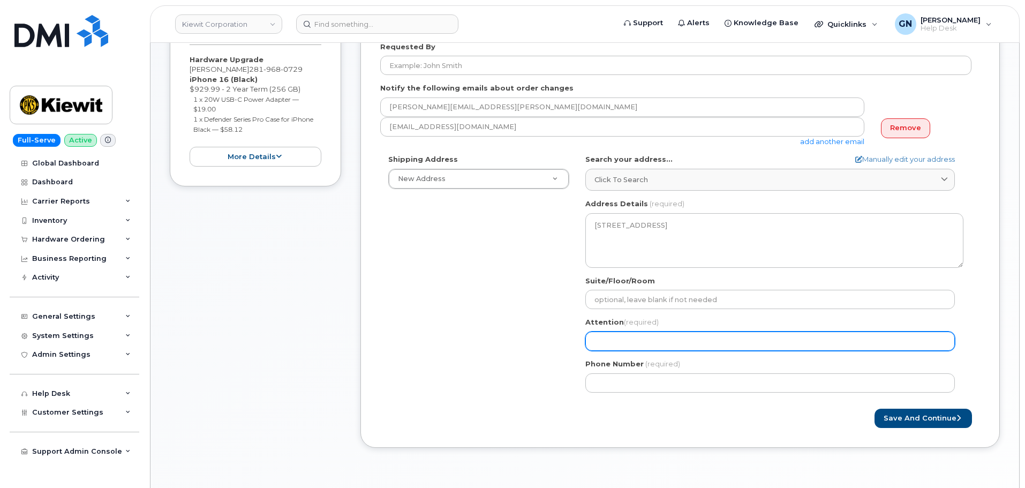
click at [636, 343] on input "Attention (required)" at bounding box center [770, 341] width 370 height 19
paste input "[PERSON_NAME]"
select select
type input "[PERSON_NAME]"
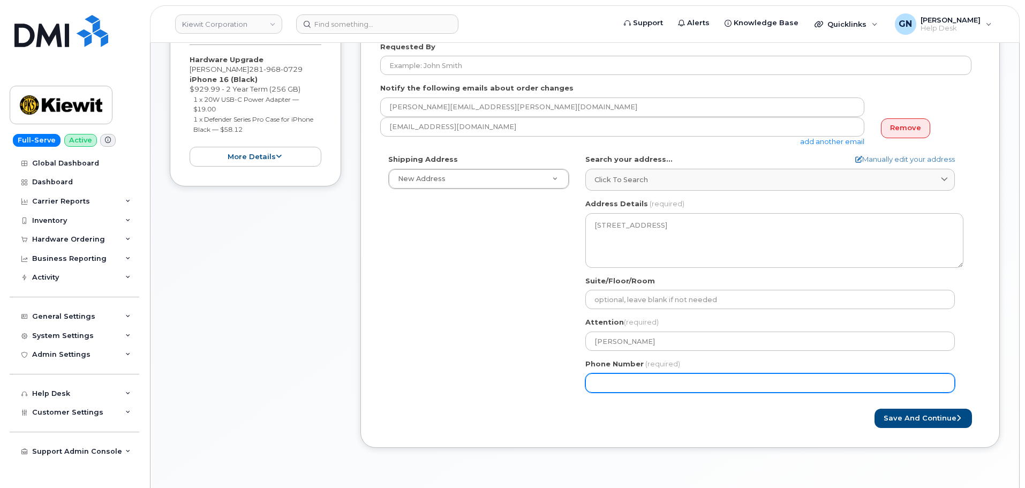
click at [668, 379] on input "Phone Number" at bounding box center [770, 382] width 370 height 19
paste input "2819680729"
select select
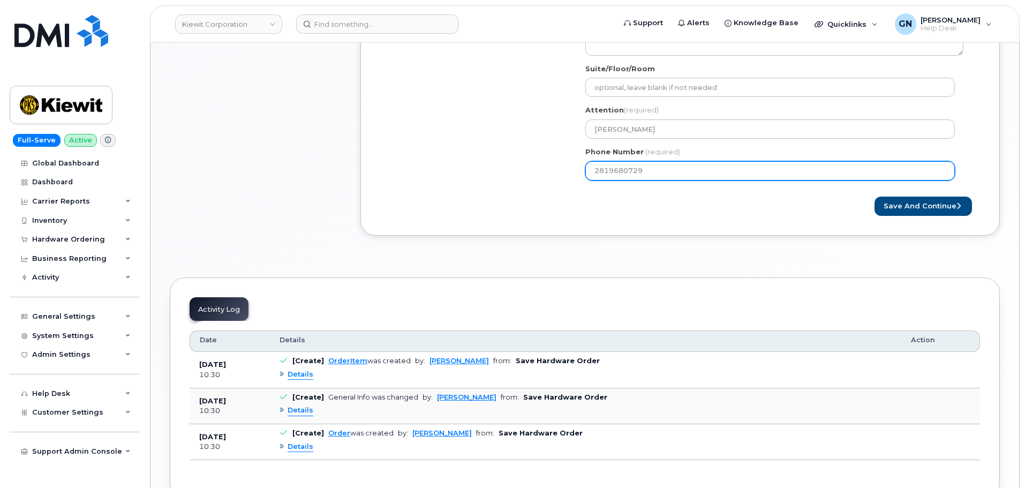
scroll to position [483, 0]
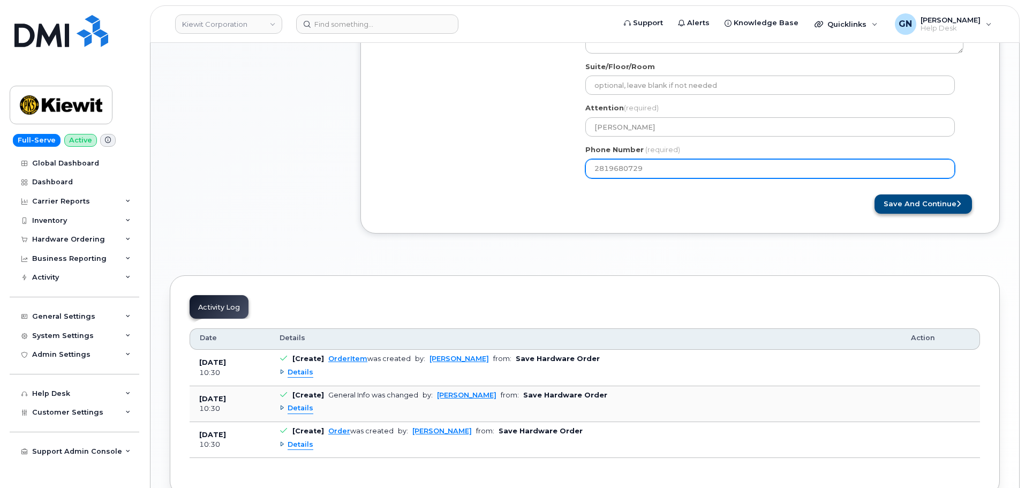
type input "2819680729"
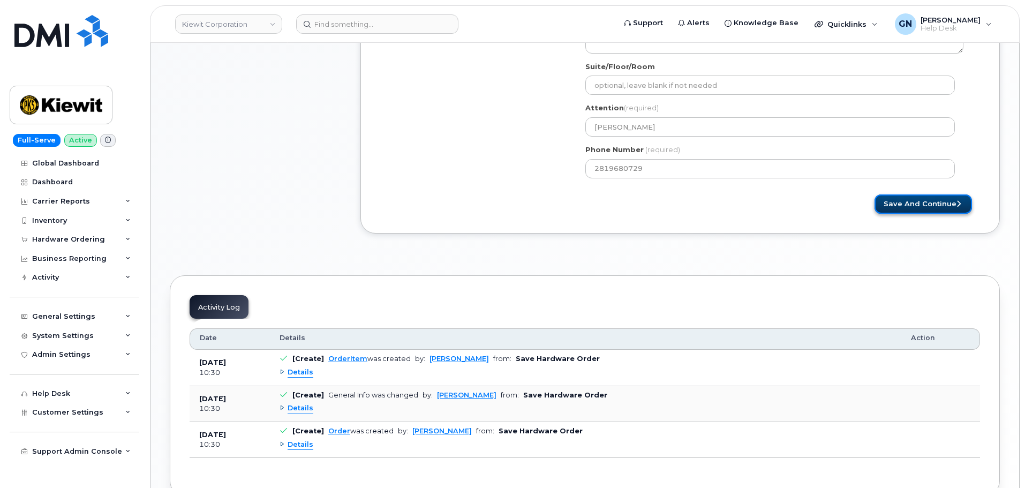
click at [917, 206] on button "Save and Continue" at bounding box center [923, 204] width 97 height 20
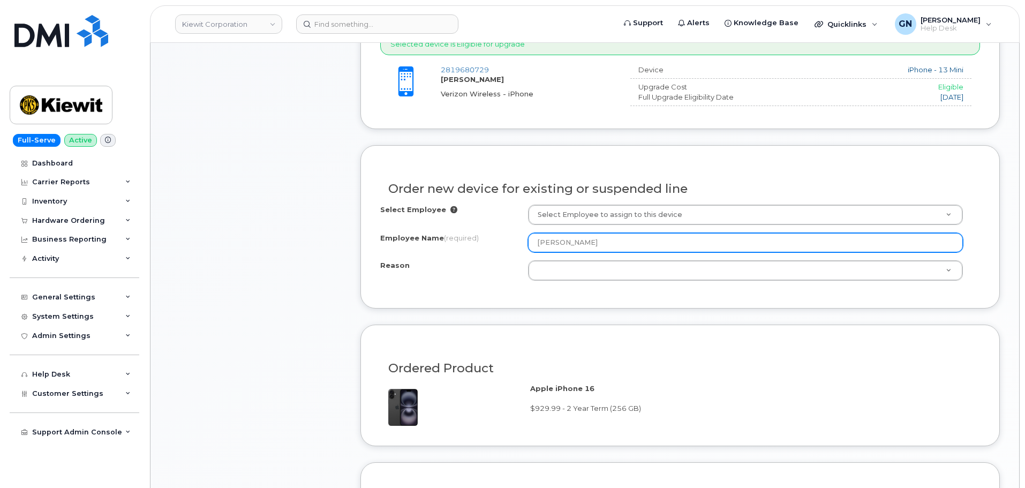
scroll to position [483, 0]
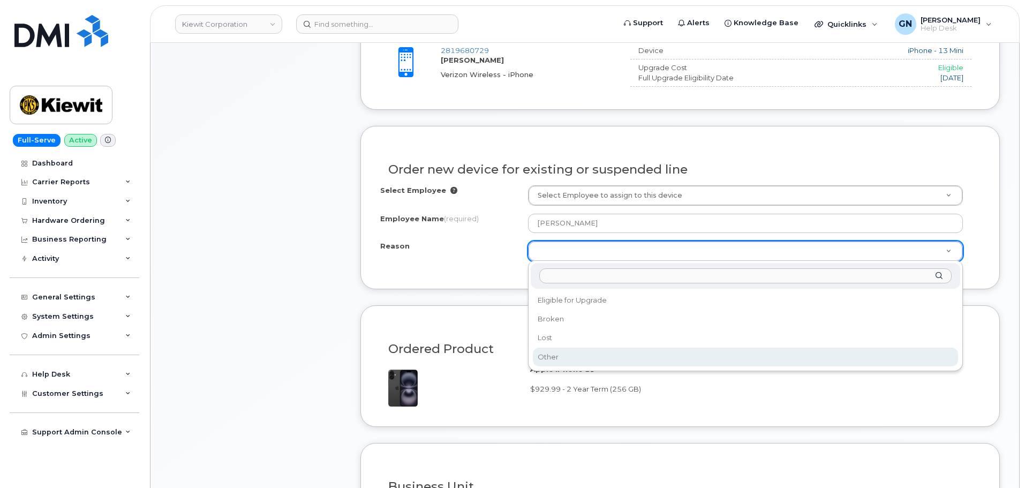
select select "other"
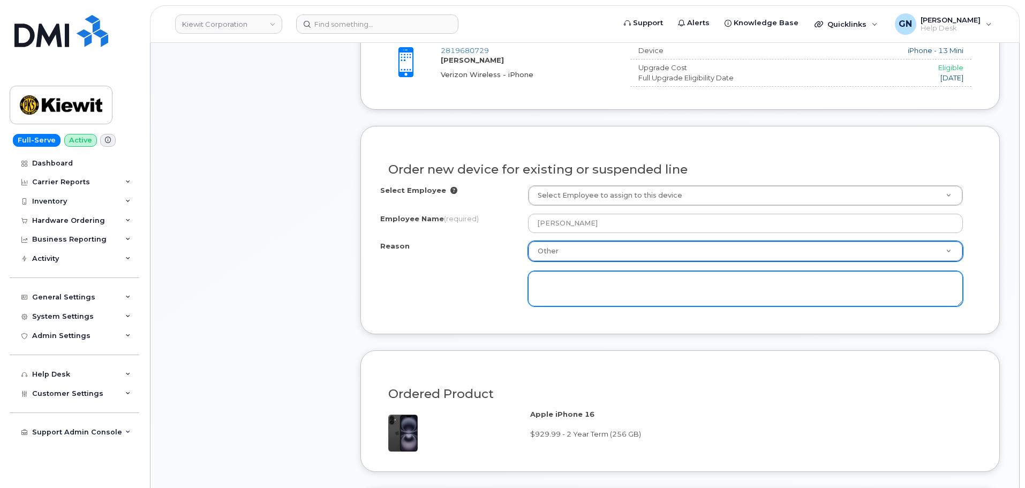
click at [618, 297] on textarea at bounding box center [745, 288] width 435 height 35
click at [622, 284] on textarea "should be upgrade elegable, current phone is [DEMOGRAPHIC_DATA]" at bounding box center [745, 288] width 435 height 35
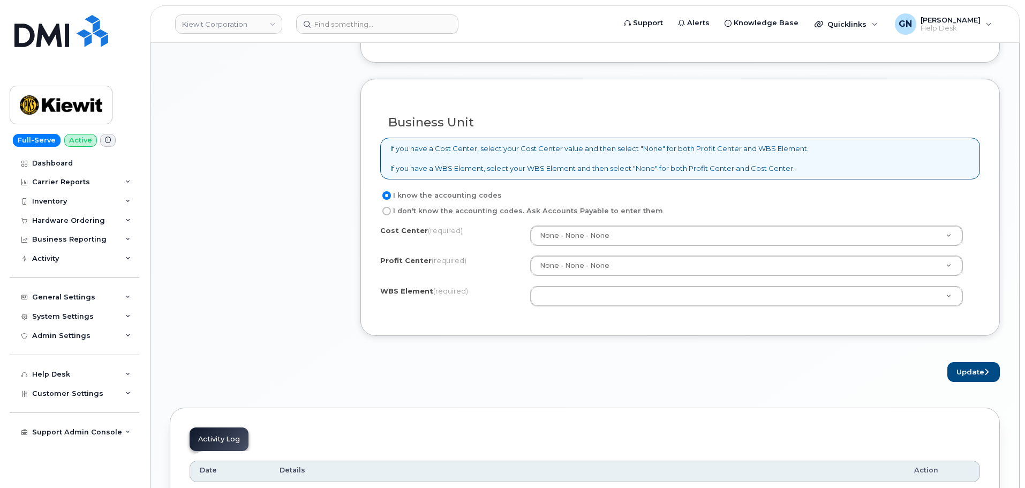
scroll to position [912, 0]
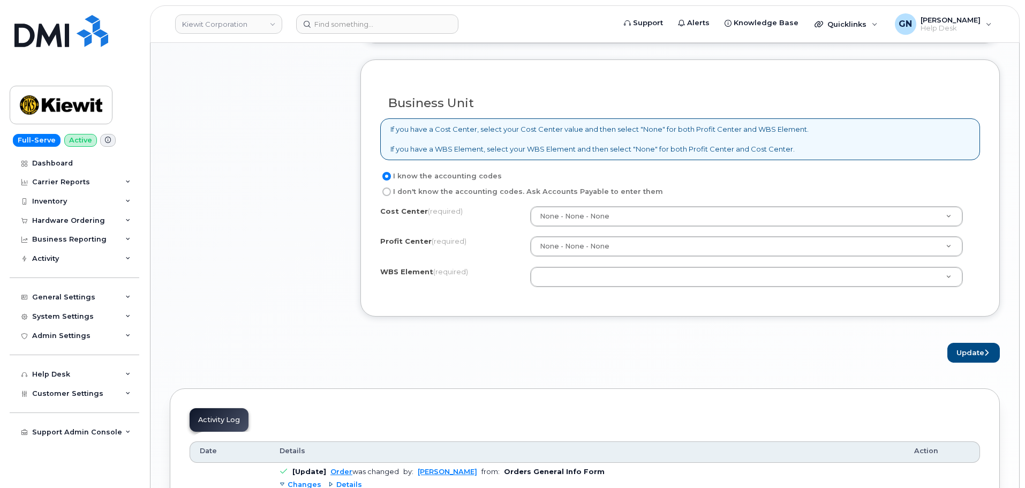
type textarea "should be upgrade eligible, current phone is [DEMOGRAPHIC_DATA]"
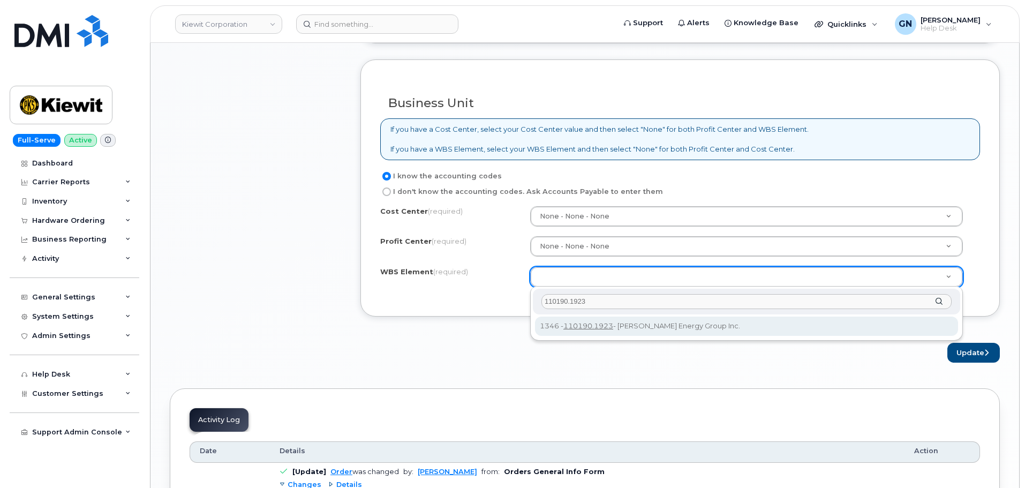
type input "110190.1923"
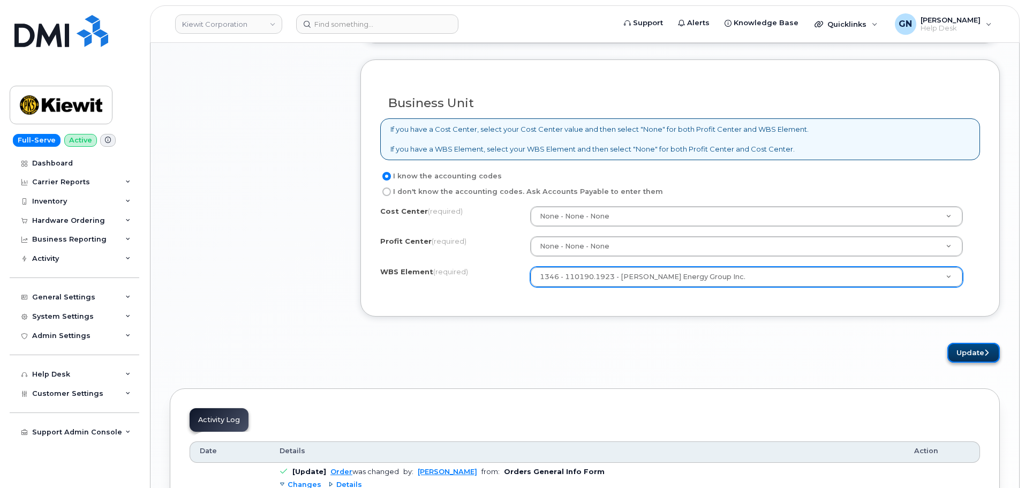
click at [974, 354] on button "Update" at bounding box center [974, 353] width 52 height 20
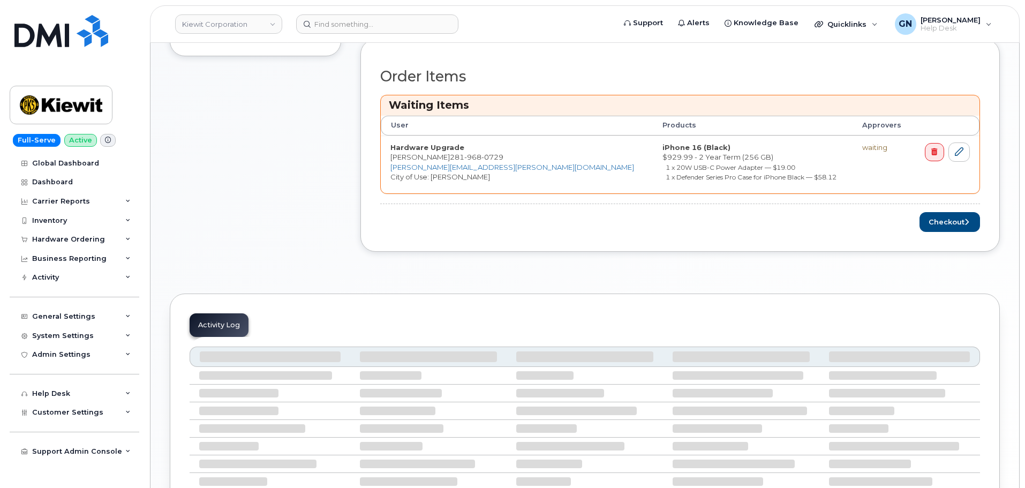
scroll to position [448, 0]
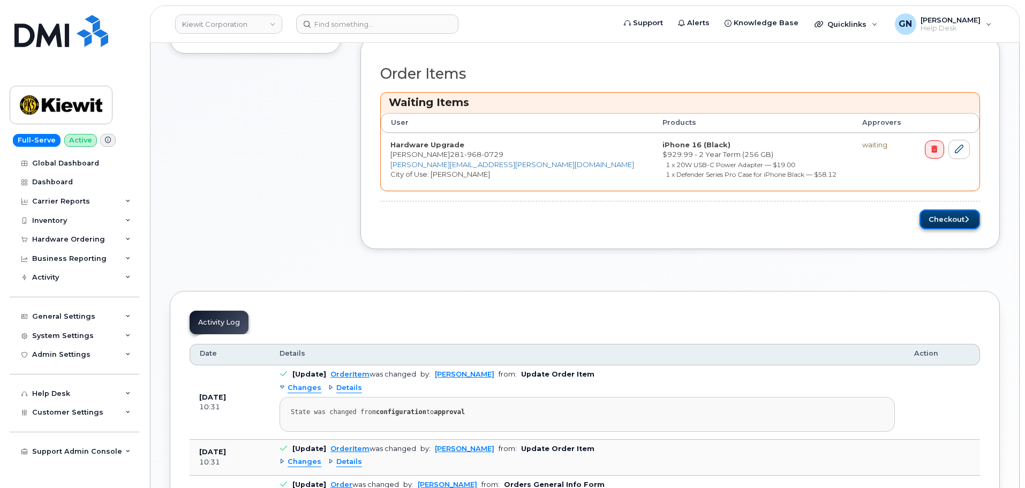
click at [941, 222] on button "Checkout" at bounding box center [950, 219] width 61 height 20
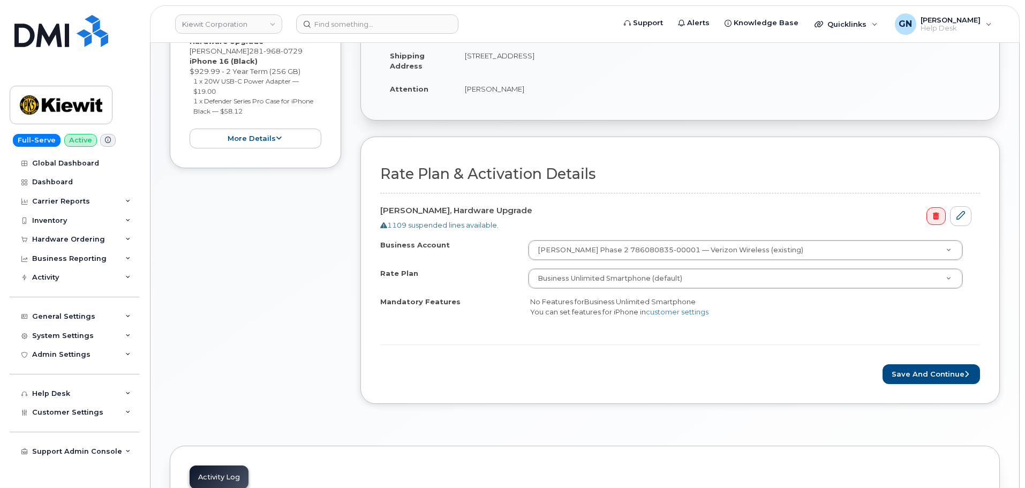
scroll to position [322, 0]
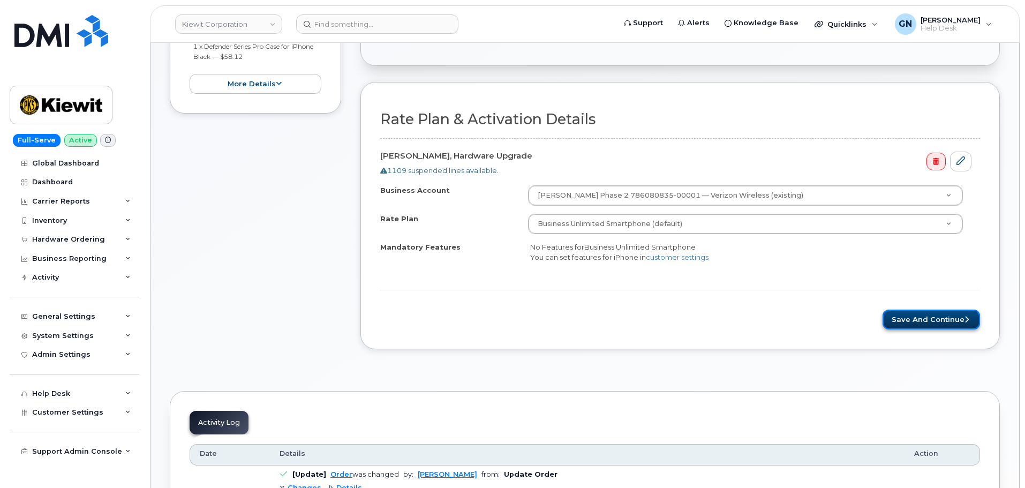
click at [903, 314] on button "Save and Continue" at bounding box center [931, 320] width 97 height 20
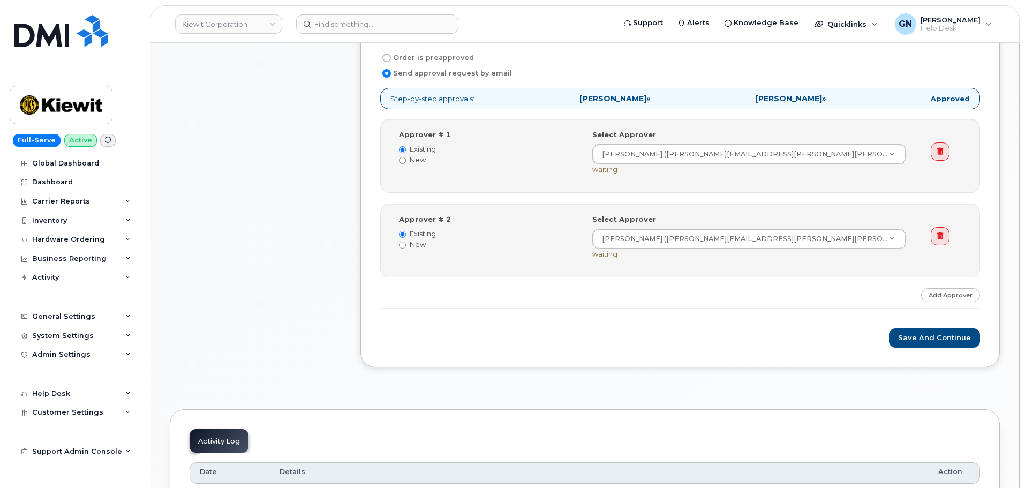
scroll to position [430, 0]
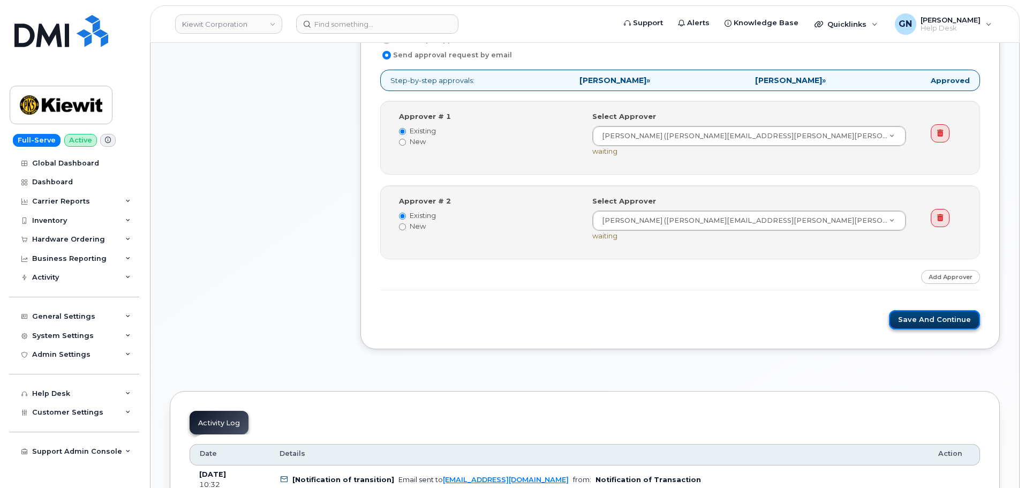
click at [912, 324] on button "Save and Continue" at bounding box center [934, 320] width 91 height 20
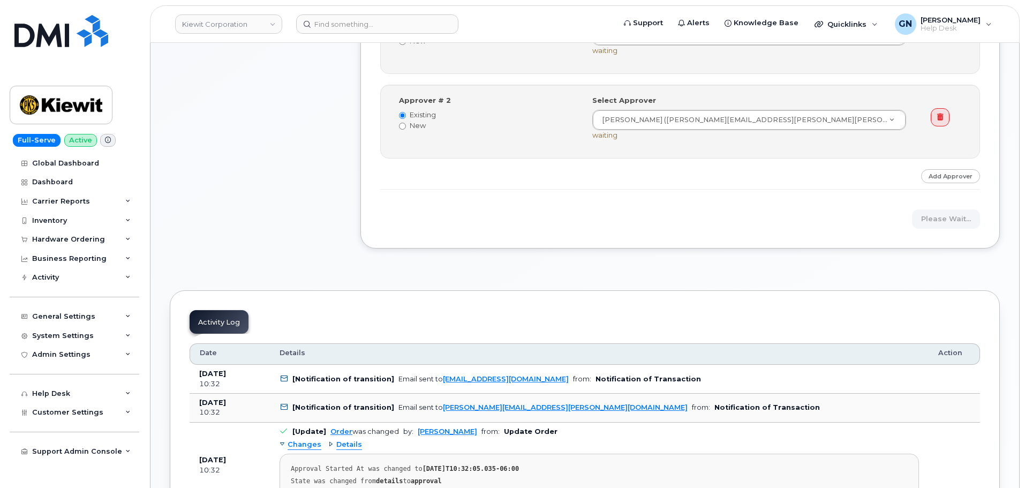
scroll to position [537, 0]
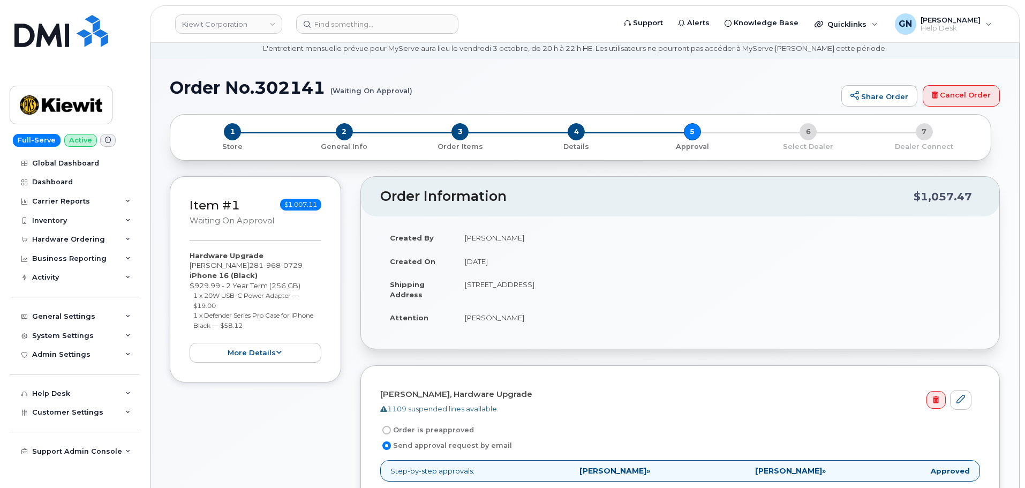
scroll to position [2, 0]
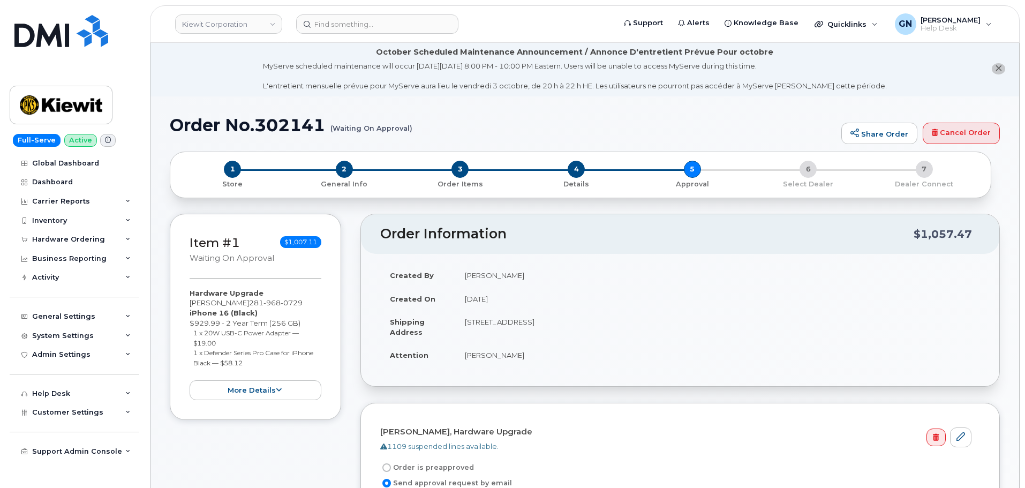
click at [191, 127] on h1 "Order No.302141 (Waiting On Approval)" at bounding box center [503, 125] width 666 height 19
drag, startPoint x: 195, startPoint y: 126, endPoint x: 264, endPoint y: 111, distance: 70.1
copy h1 "Order No.302141"
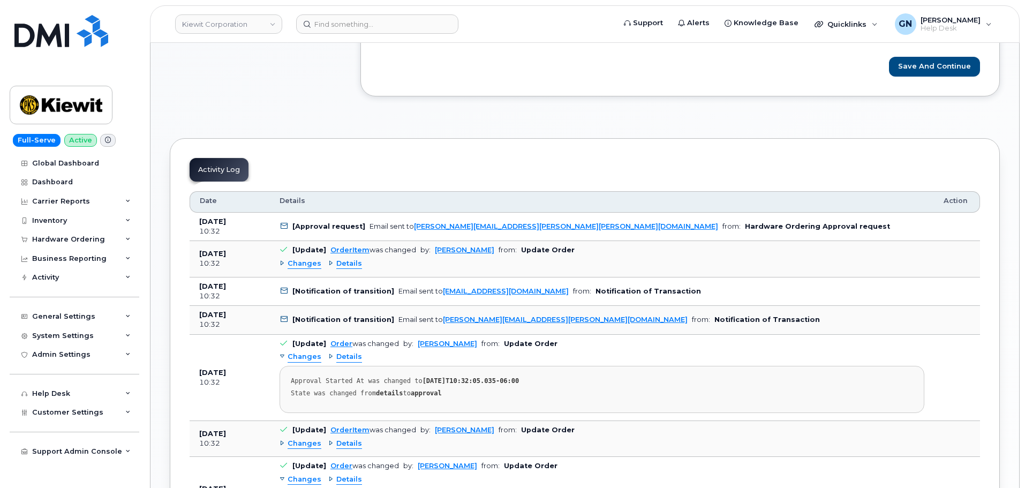
scroll to position [698, 0]
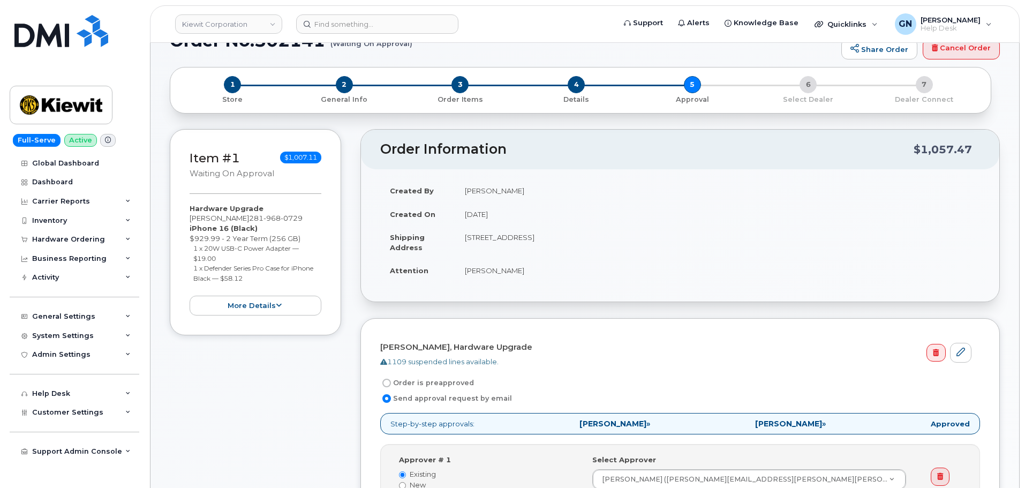
scroll to position [107, 0]
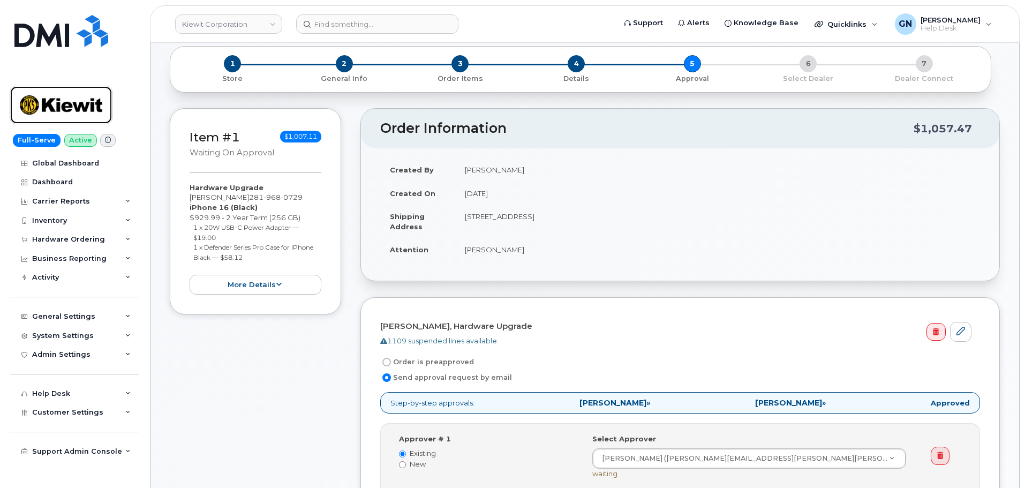
drag, startPoint x: 31, startPoint y: 97, endPoint x: 73, endPoint y: 85, distance: 43.9
click at [32, 97] on img at bounding box center [61, 104] width 82 height 31
